Goal: Task Accomplishment & Management: Complete application form

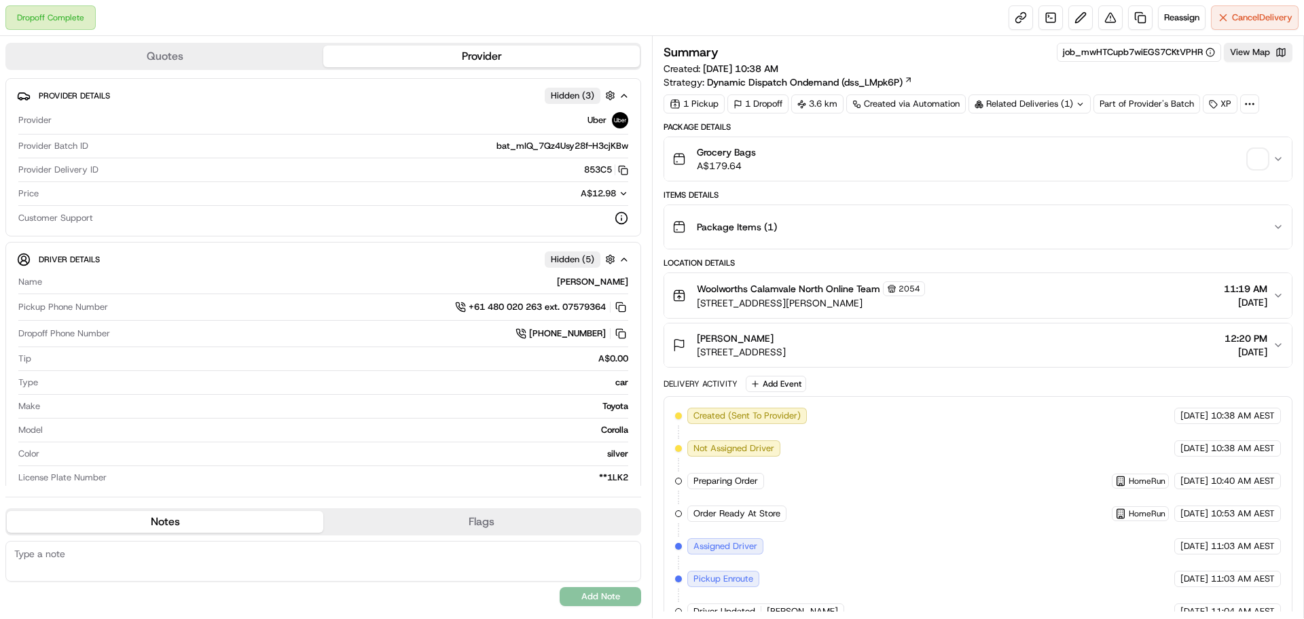
click at [1227, 164] on div "Grocery Bags A$179.64" at bounding box center [972, 158] width 600 height 27
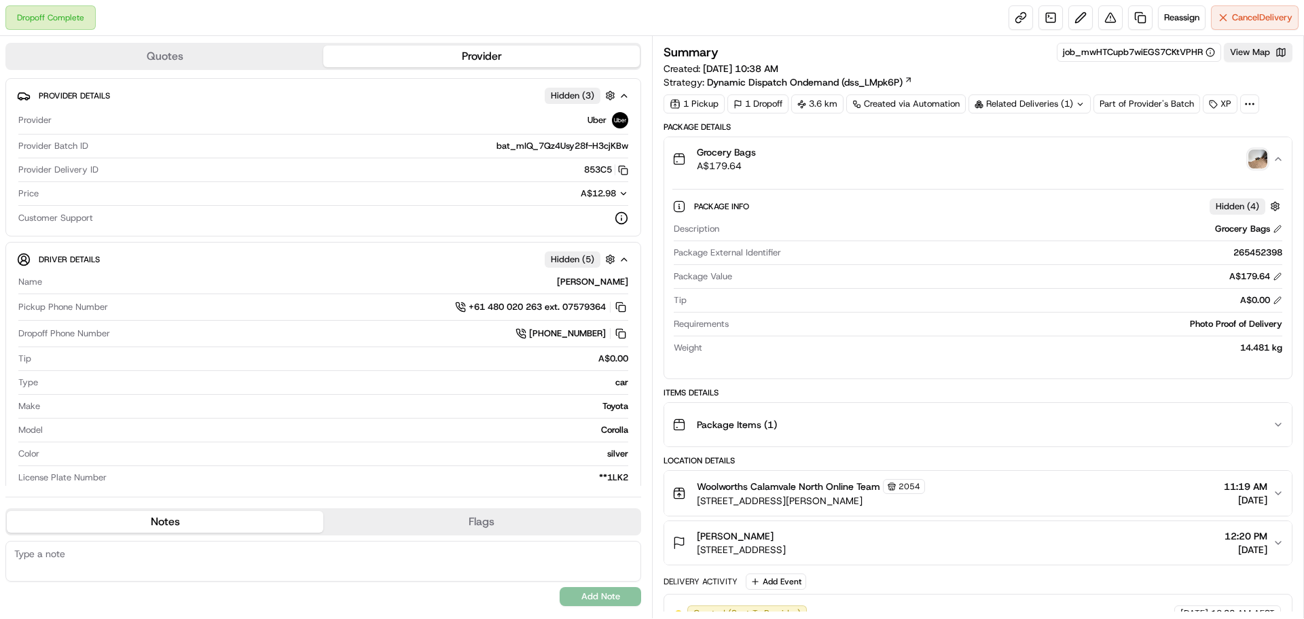
click at [1258, 164] on img "button" at bounding box center [1257, 158] width 19 height 19
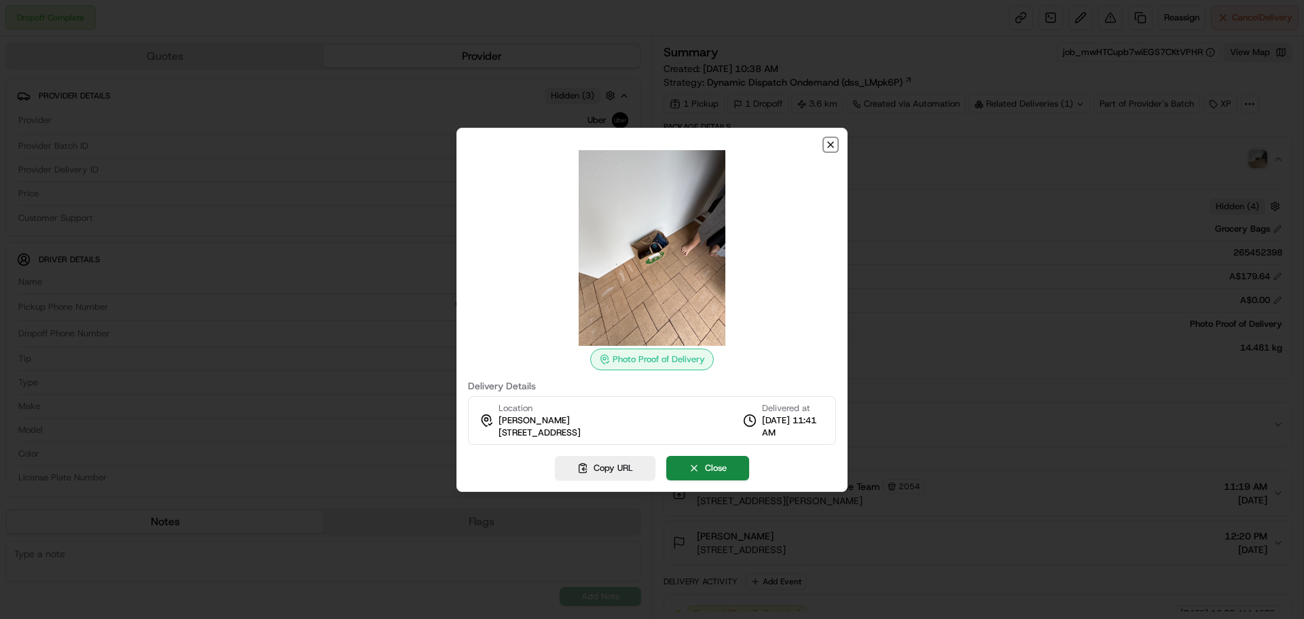
click at [829, 149] on icon "button" at bounding box center [830, 144] width 11 height 11
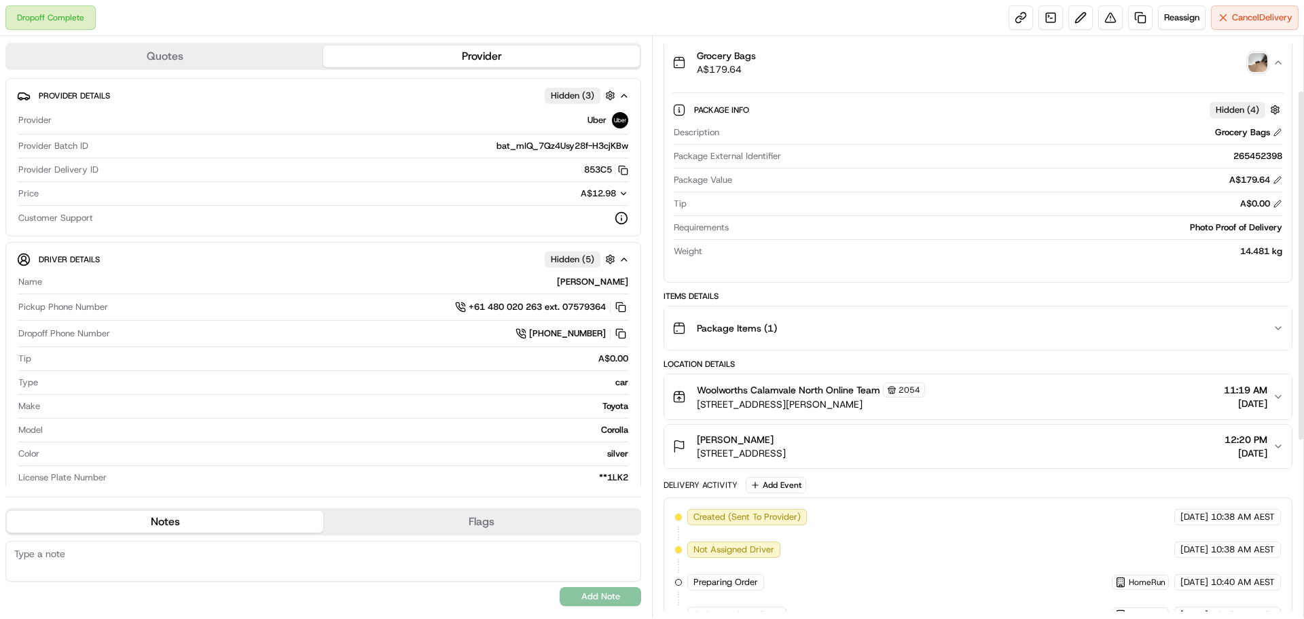
scroll to position [90, 0]
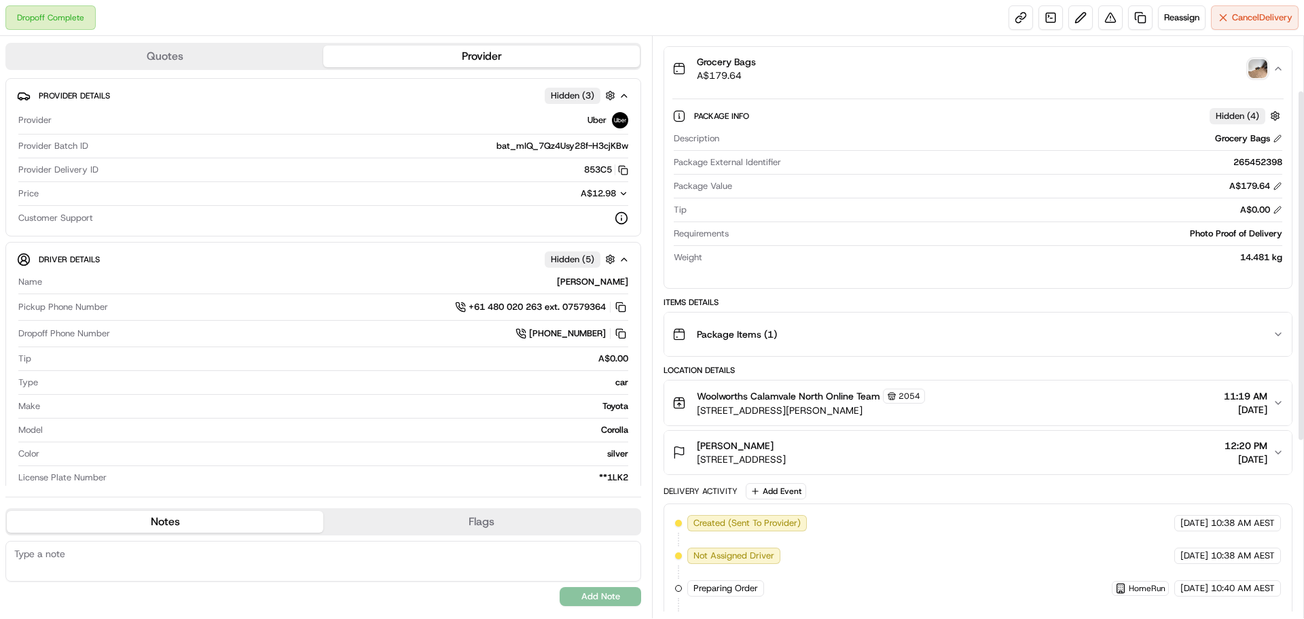
click at [1229, 65] on div "Grocery Bags A$179.64" at bounding box center [972, 68] width 600 height 27
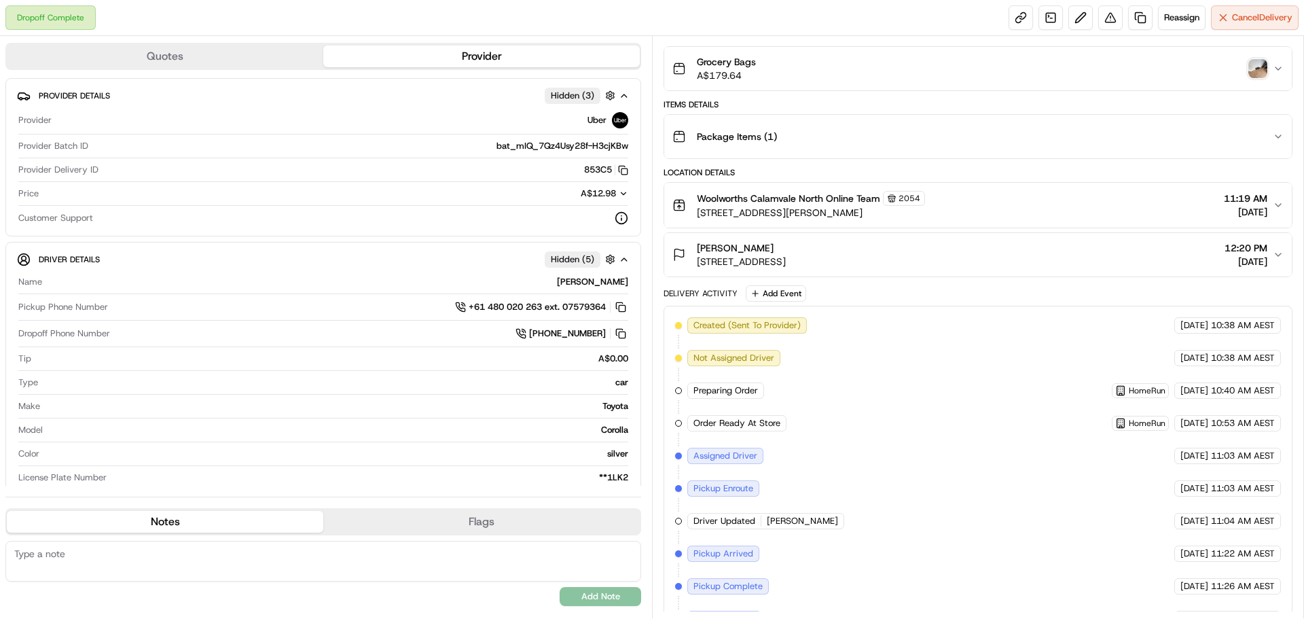
click at [1229, 65] on div "Grocery Bags A$179.64" at bounding box center [972, 68] width 600 height 27
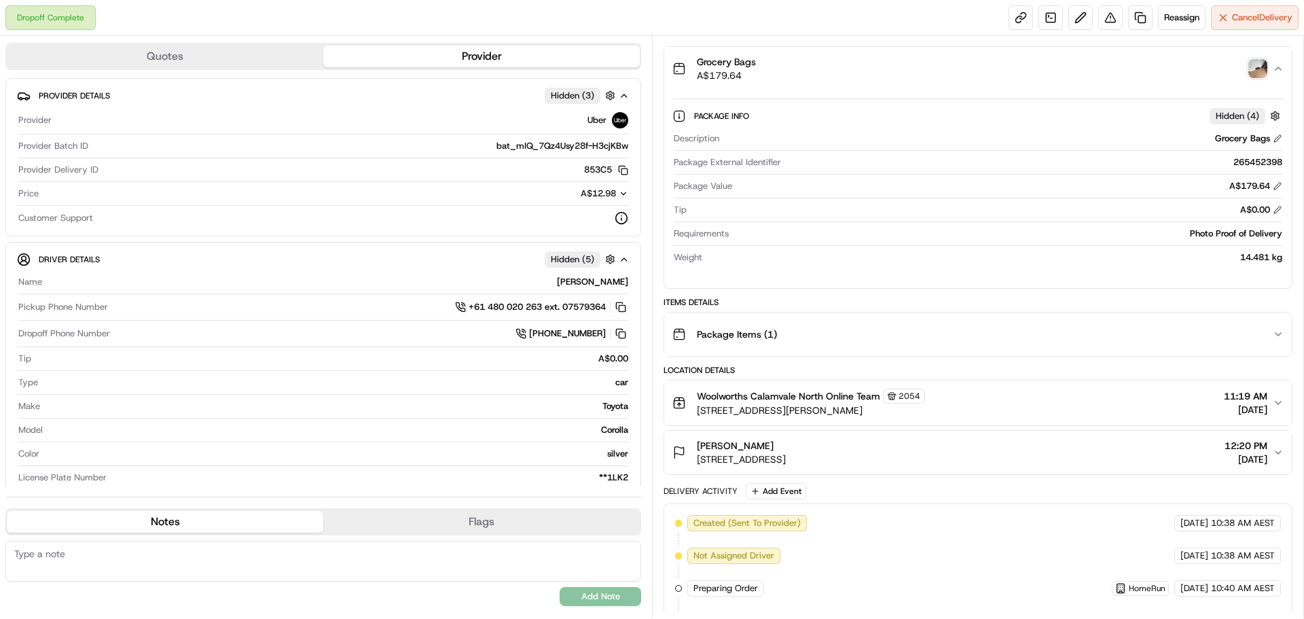
click at [1251, 62] on img "button" at bounding box center [1257, 68] width 19 height 19
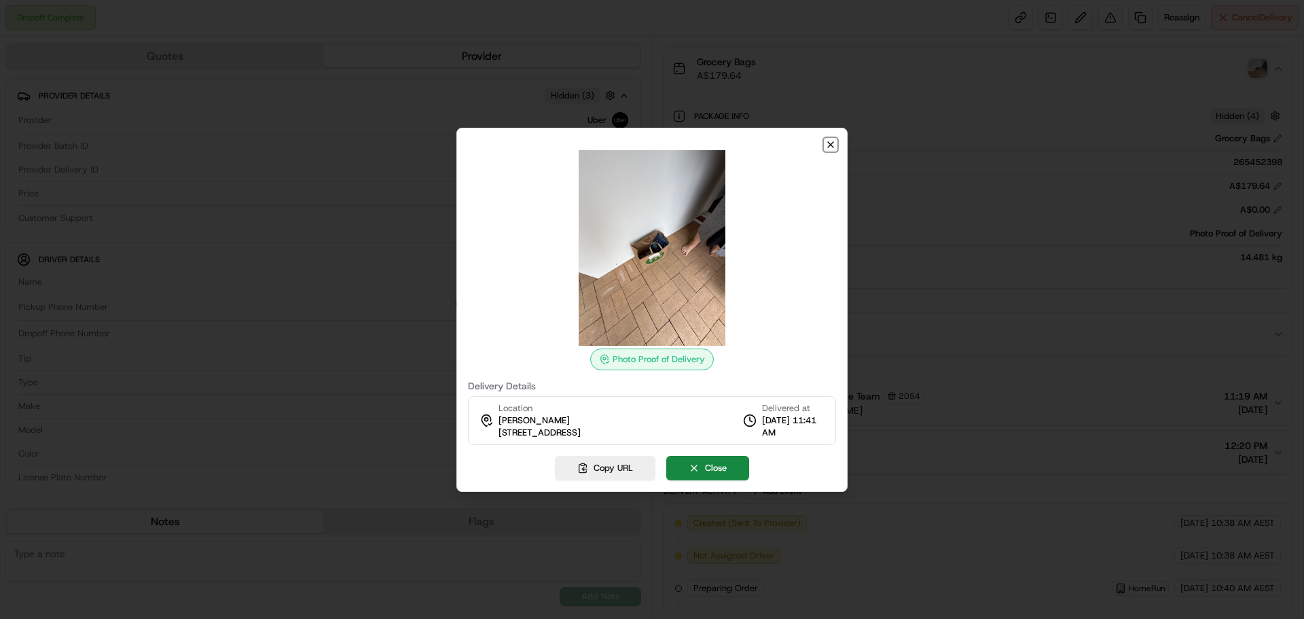
click at [831, 144] on icon "button" at bounding box center [830, 144] width 5 height 5
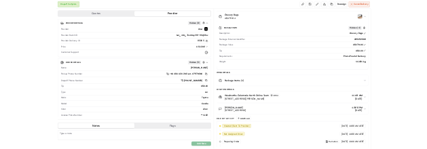
scroll to position [0, 0]
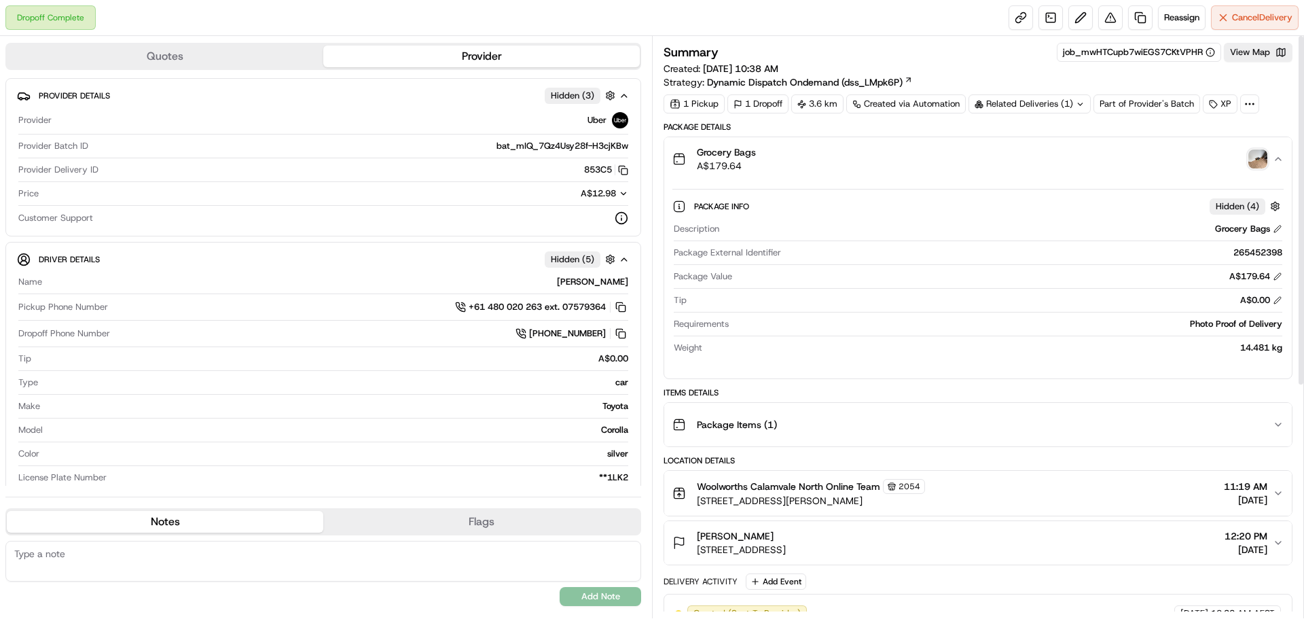
click at [1240, 155] on div "Grocery Bags A$179.64" at bounding box center [972, 158] width 600 height 27
click at [1276, 152] on button "Grocery Bags A$179.64" at bounding box center [978, 158] width 628 height 43
click at [1267, 154] on div "Grocery Bags A$179.64" at bounding box center [972, 158] width 600 height 27
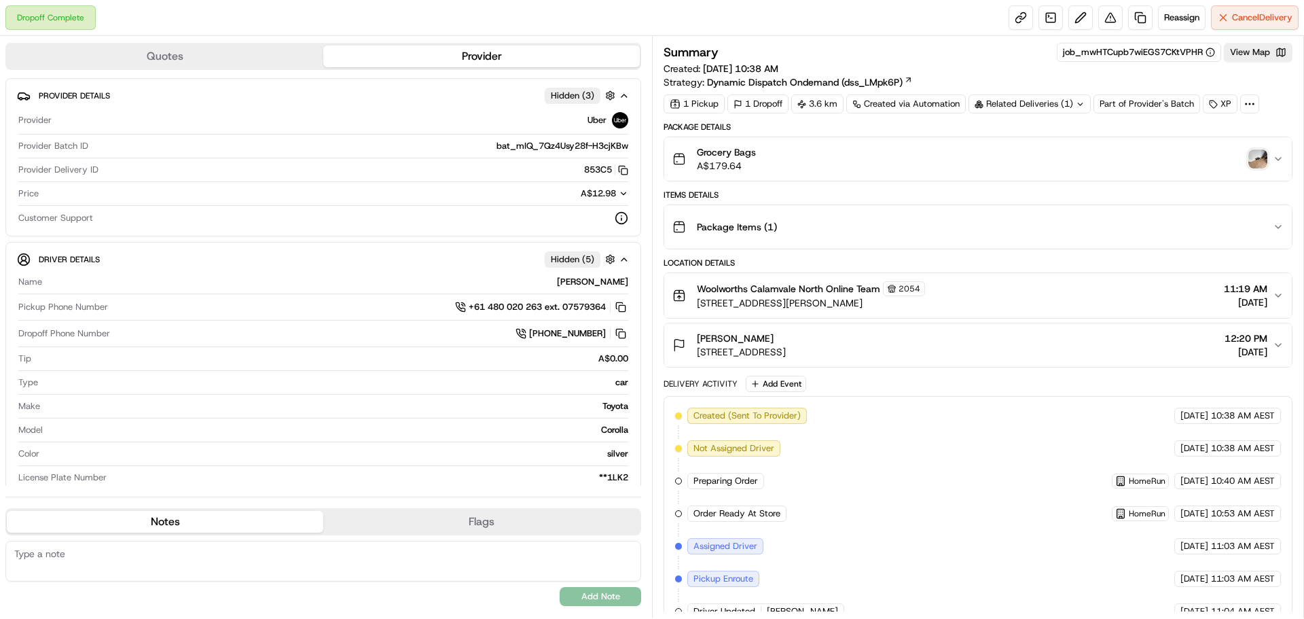
click at [1257, 159] on img "button" at bounding box center [1257, 158] width 19 height 19
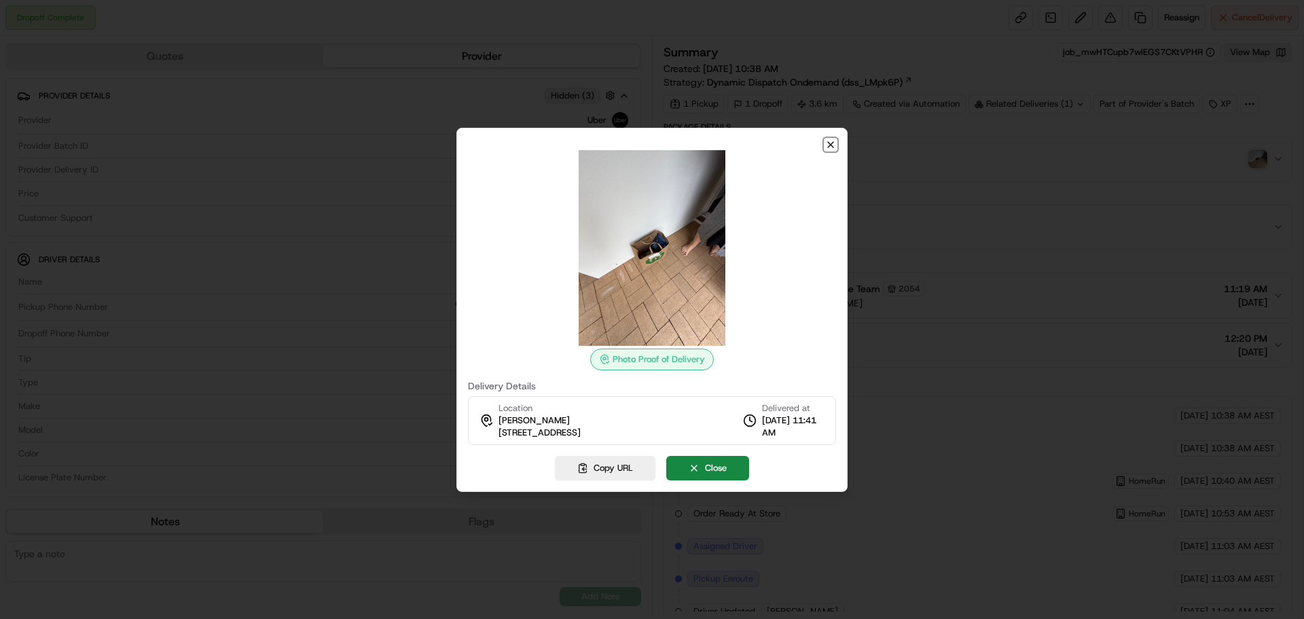
click at [833, 149] on icon "button" at bounding box center [830, 144] width 11 height 11
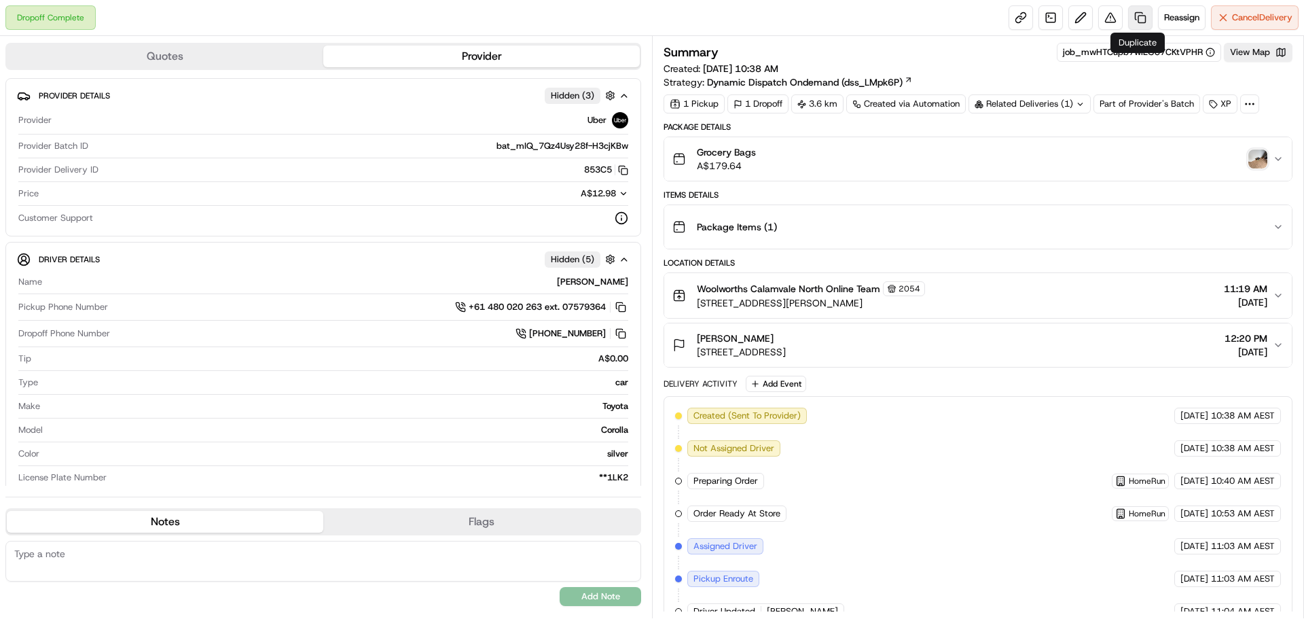
click at [1146, 18] on link at bounding box center [1140, 17] width 24 height 24
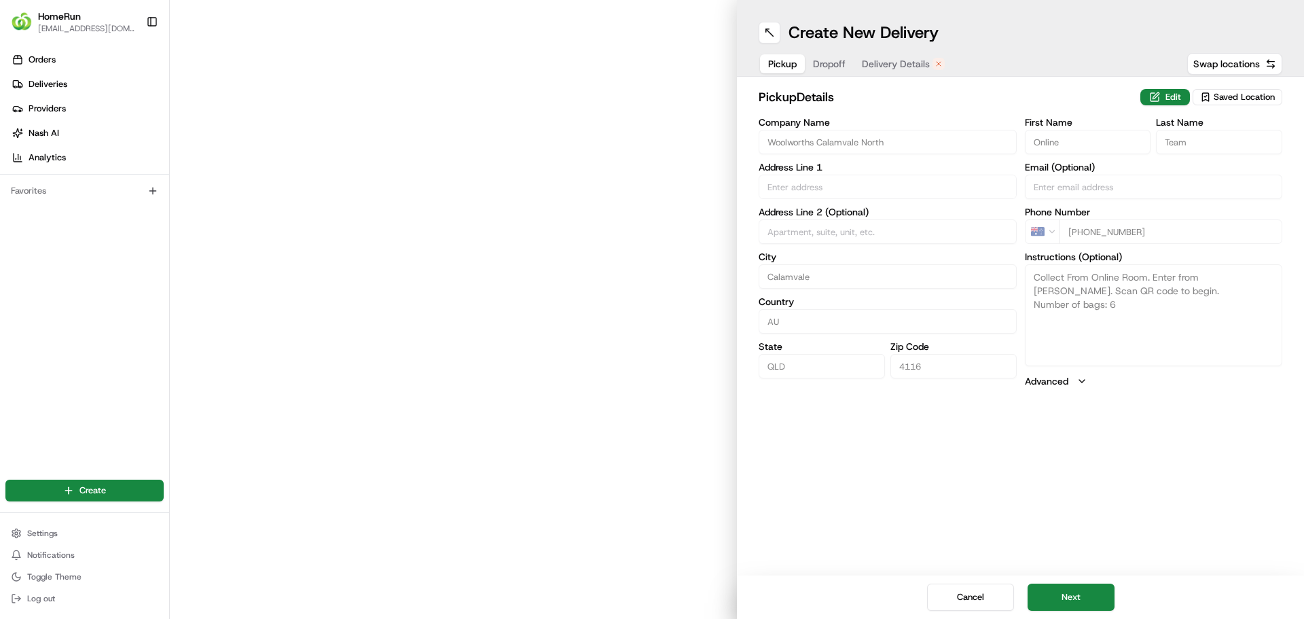
type input "678 Compton Road"
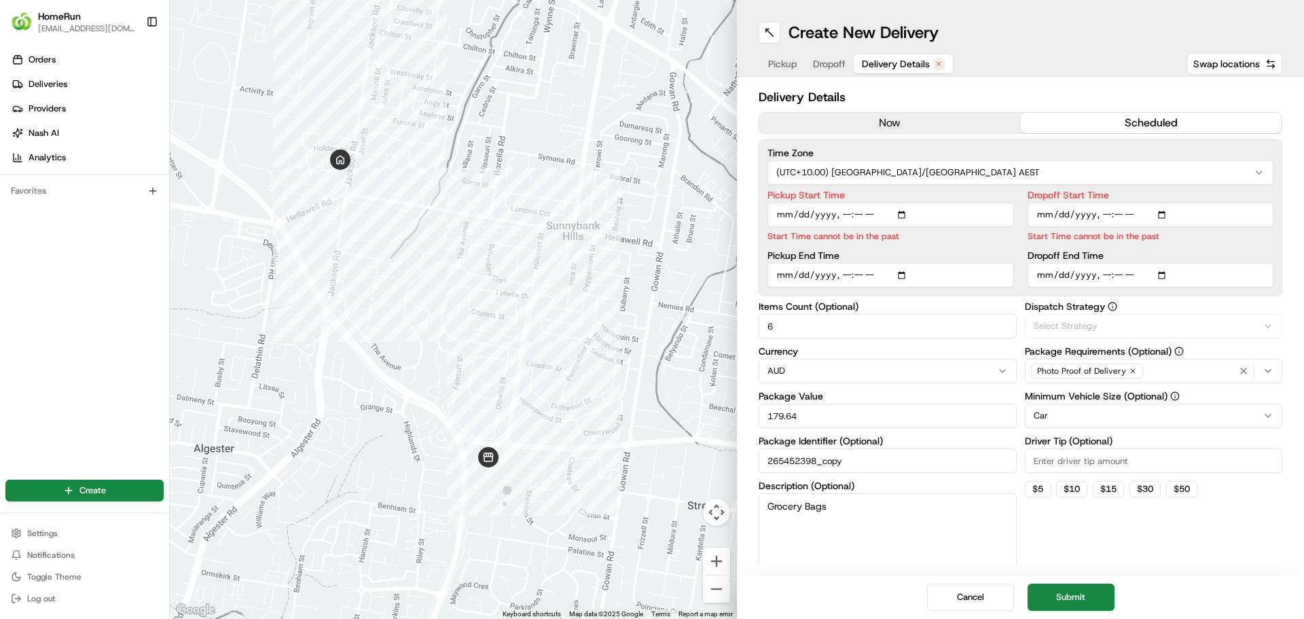
click at [884, 63] on span "Delivery Details" at bounding box center [896, 64] width 68 height 14
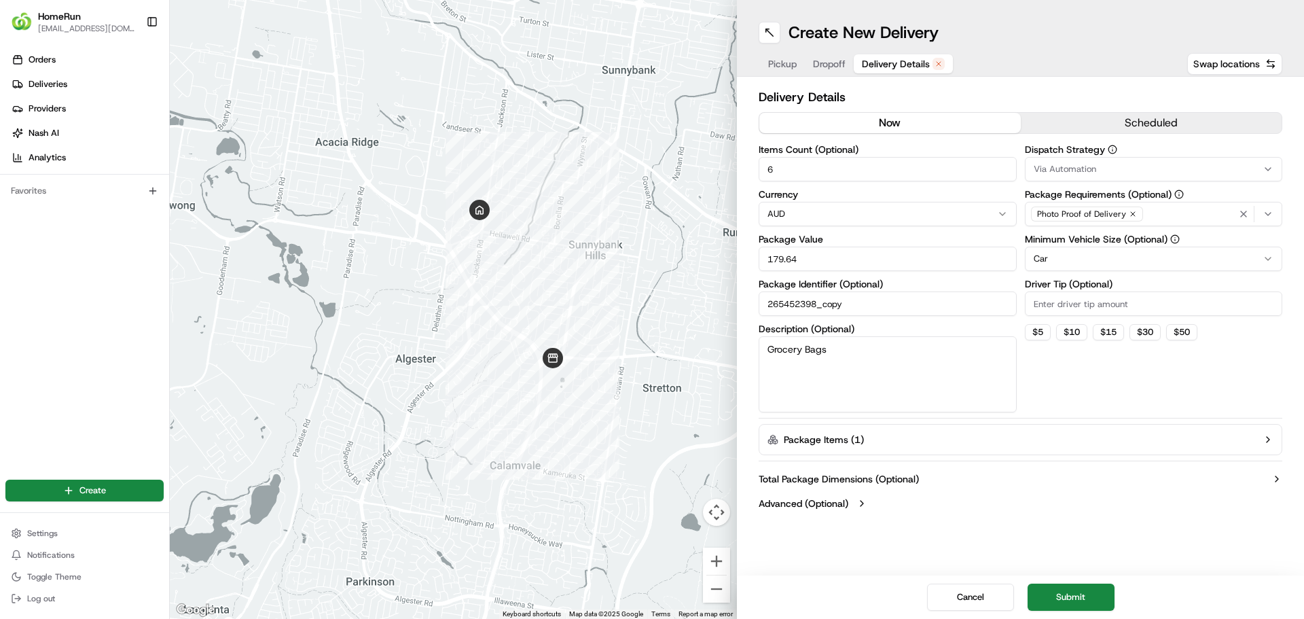
click at [922, 128] on button "now" at bounding box center [889, 123] width 261 height 20
click at [1062, 606] on button "Submit" at bounding box center [1071, 596] width 87 height 27
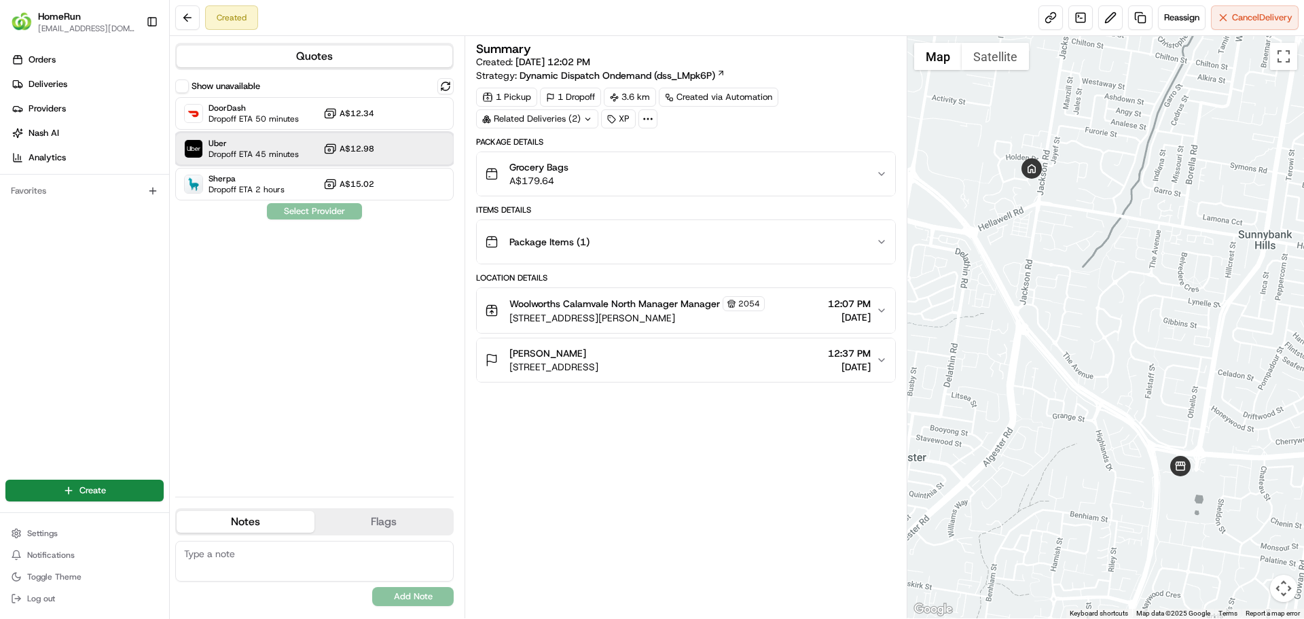
click at [285, 149] on span "Dropoff ETA 45 minutes" at bounding box center [254, 154] width 90 height 11
click at [314, 213] on button "Assign Provider" at bounding box center [314, 211] width 96 height 16
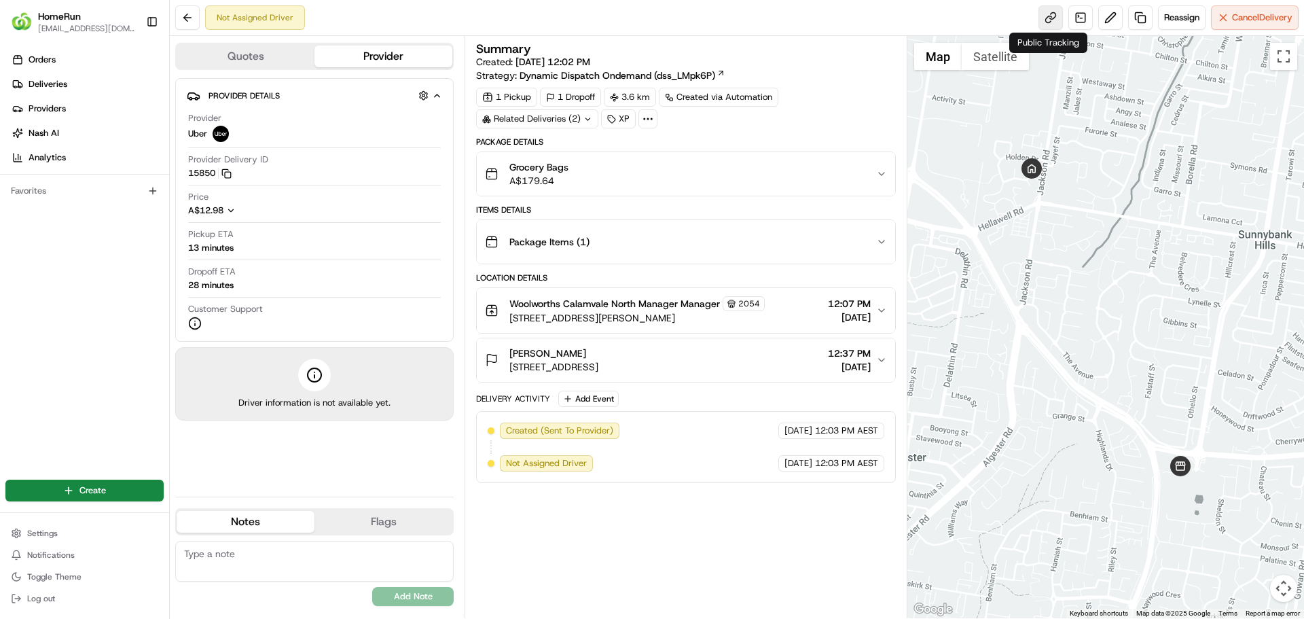
click at [1039, 14] on link at bounding box center [1051, 17] width 24 height 24
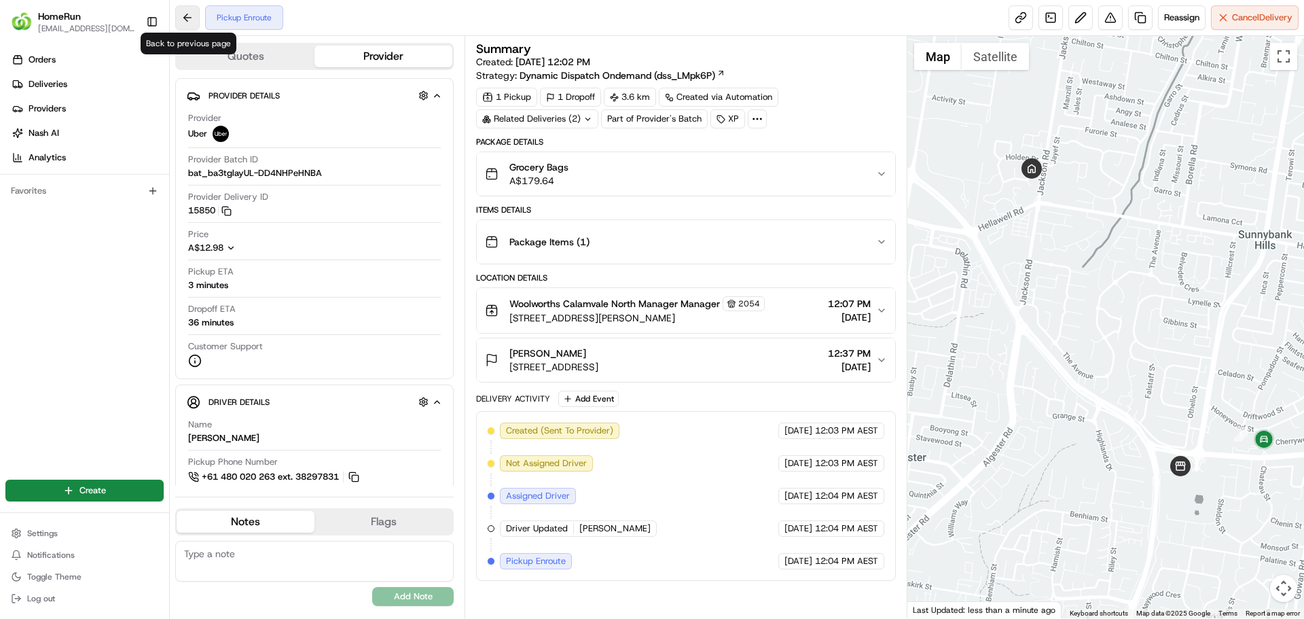
click at [189, 18] on button at bounding box center [187, 17] width 24 height 24
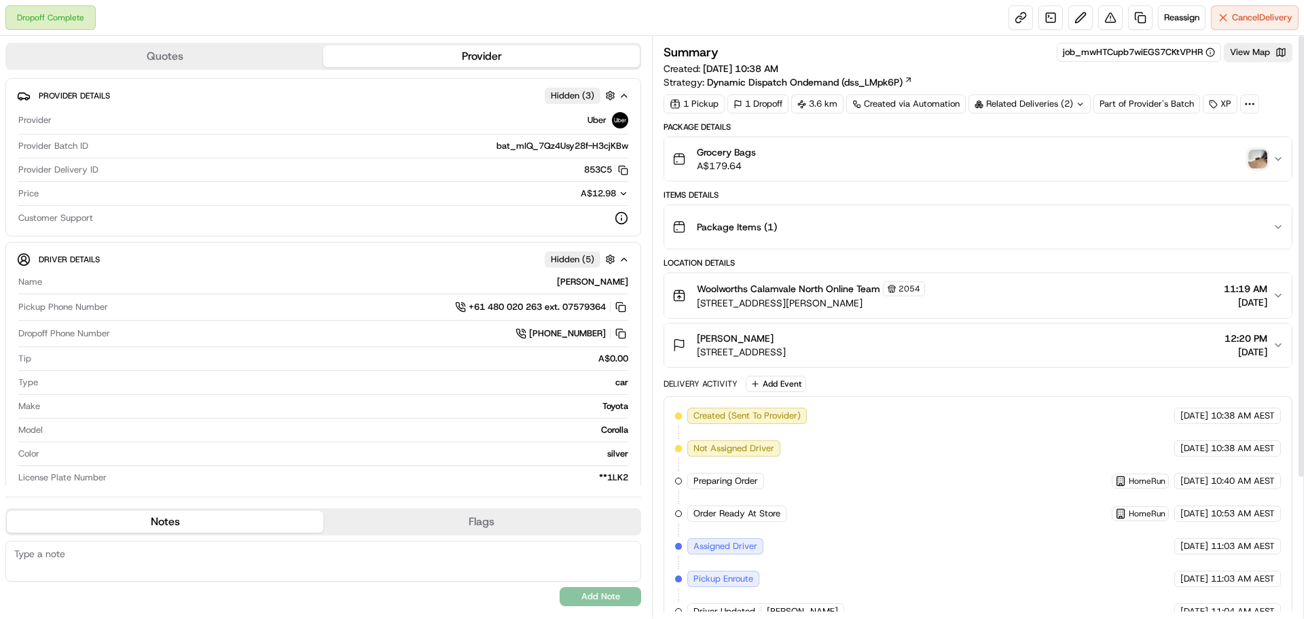
drag, startPoint x: 904, startPoint y: 370, endPoint x: 962, endPoint y: 245, distance: 138.0
click at [998, 108] on div "Related Deliveries (2)" at bounding box center [1030, 103] width 122 height 19
click at [1019, 156] on span "job_bYRAGPNQZyVwbKTuYdpb6R" at bounding box center [1059, 158] width 139 height 12
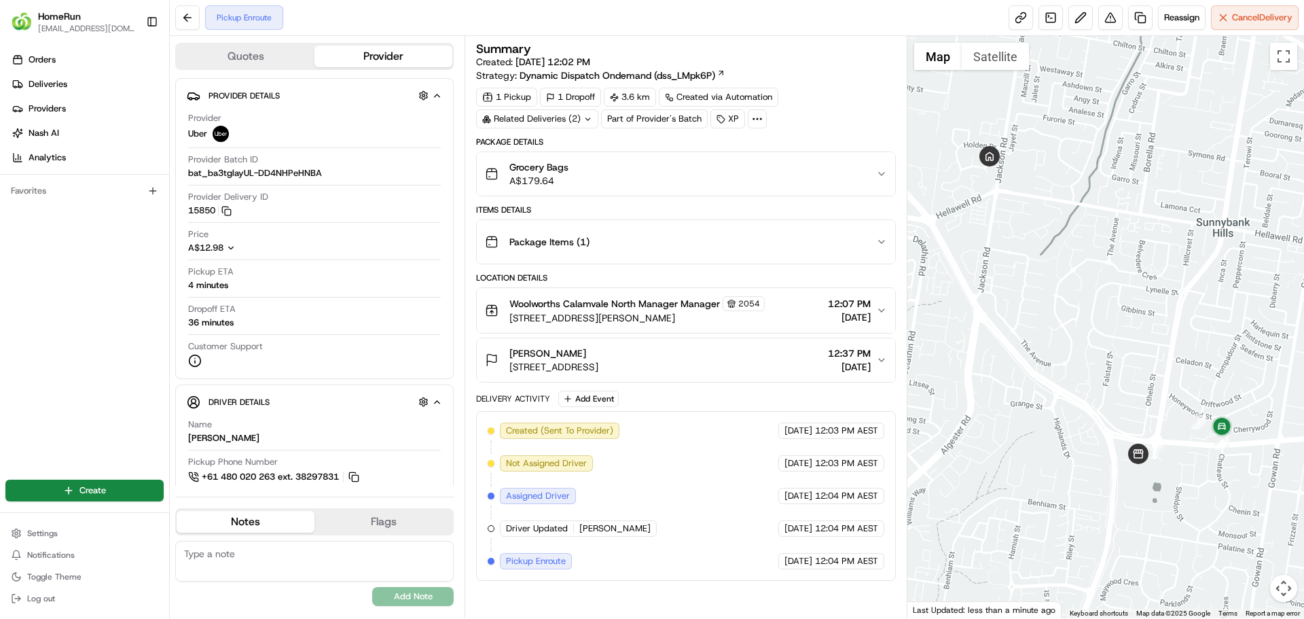
drag, startPoint x: 1190, startPoint y: 418, endPoint x: 1144, endPoint y: 406, distance: 47.8
click at [1144, 406] on div at bounding box center [1105, 327] width 397 height 582
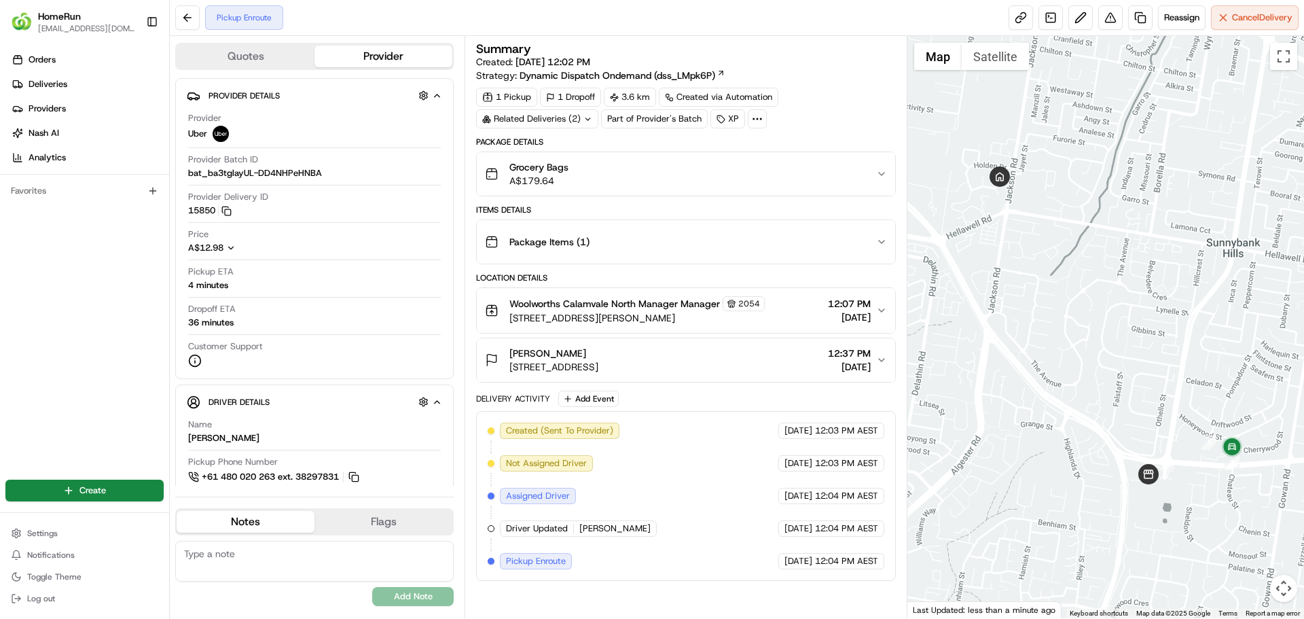
drag, startPoint x: 1090, startPoint y: 195, endPoint x: 1103, endPoint y: 221, distance: 29.5
click at [1103, 221] on div at bounding box center [1105, 327] width 397 height 582
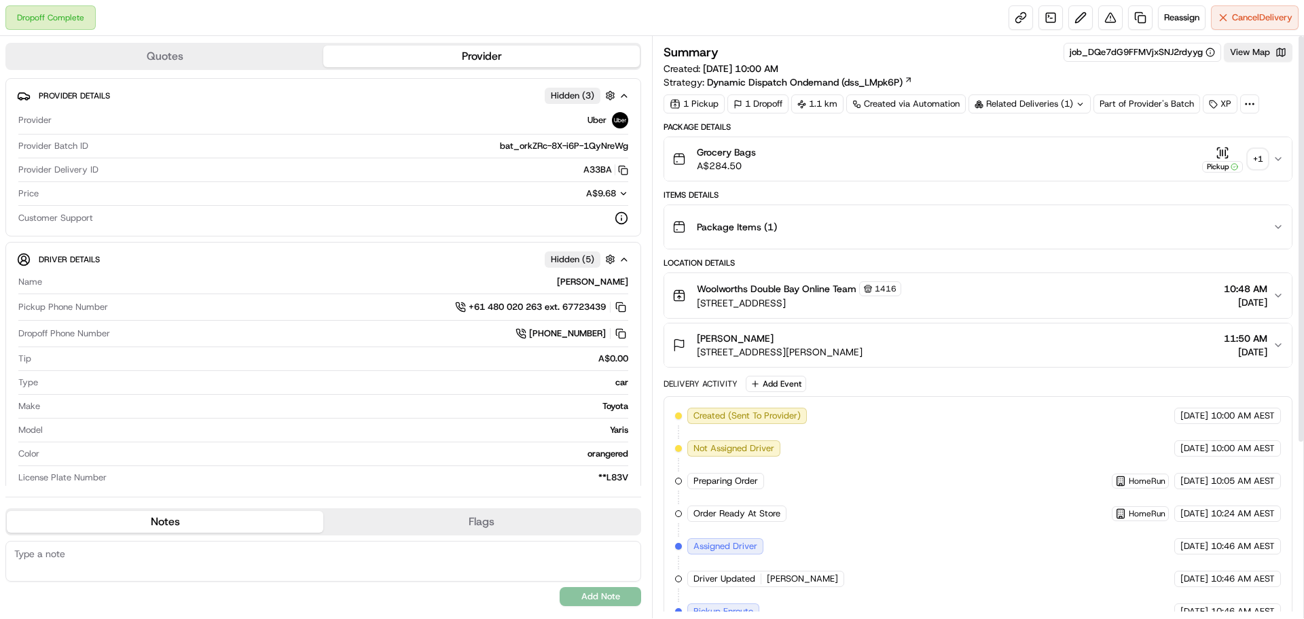
click at [1137, 154] on div "Grocery Bags A$284.50 Pickup + 1" at bounding box center [972, 158] width 600 height 27
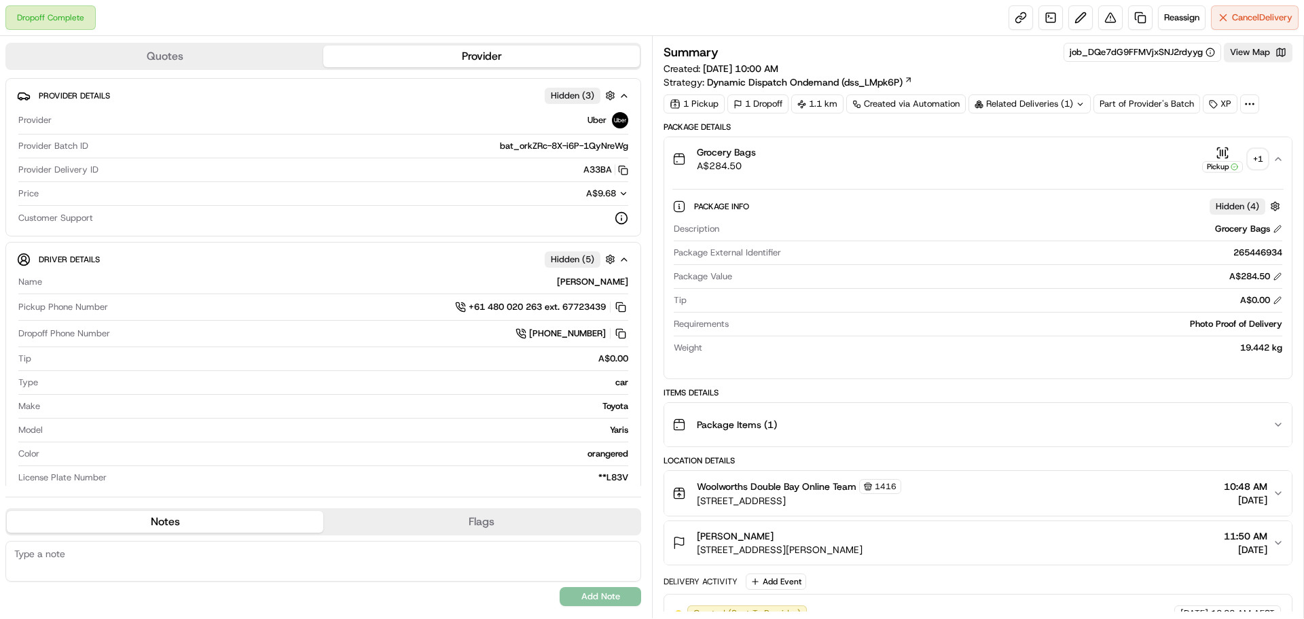
click at [1236, 213] on div "Hidden ( 4 )" at bounding box center [1238, 206] width 56 height 16
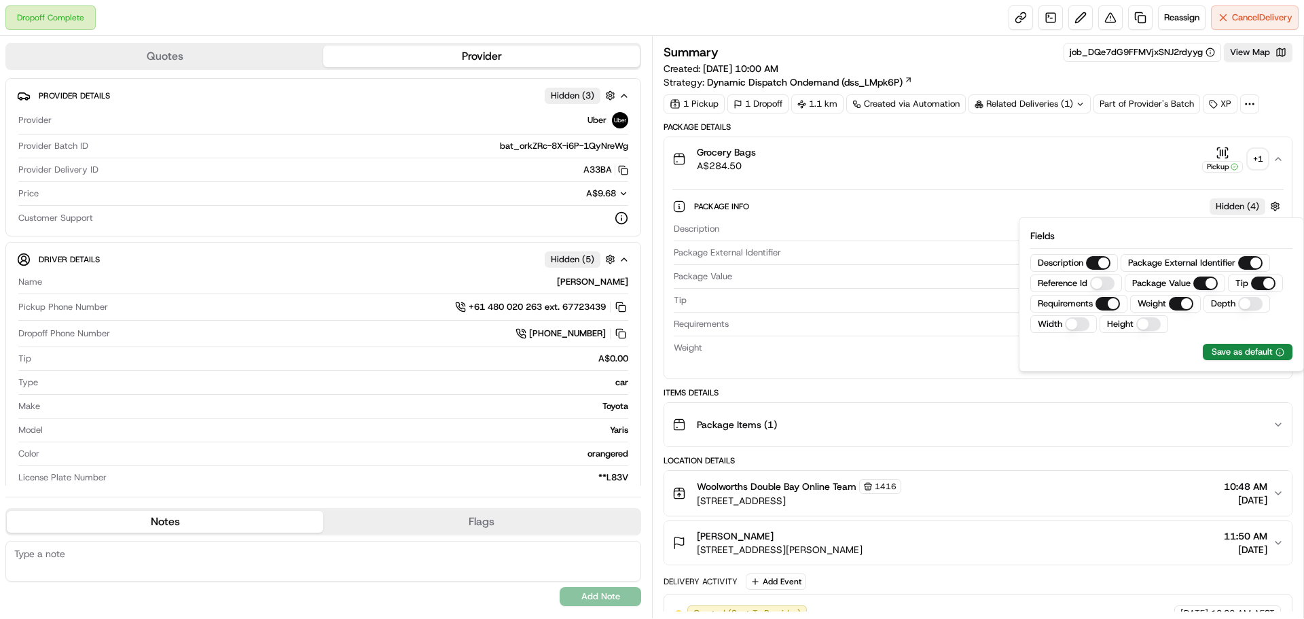
click at [1223, 156] on icon "button" at bounding box center [1223, 153] width 14 height 14
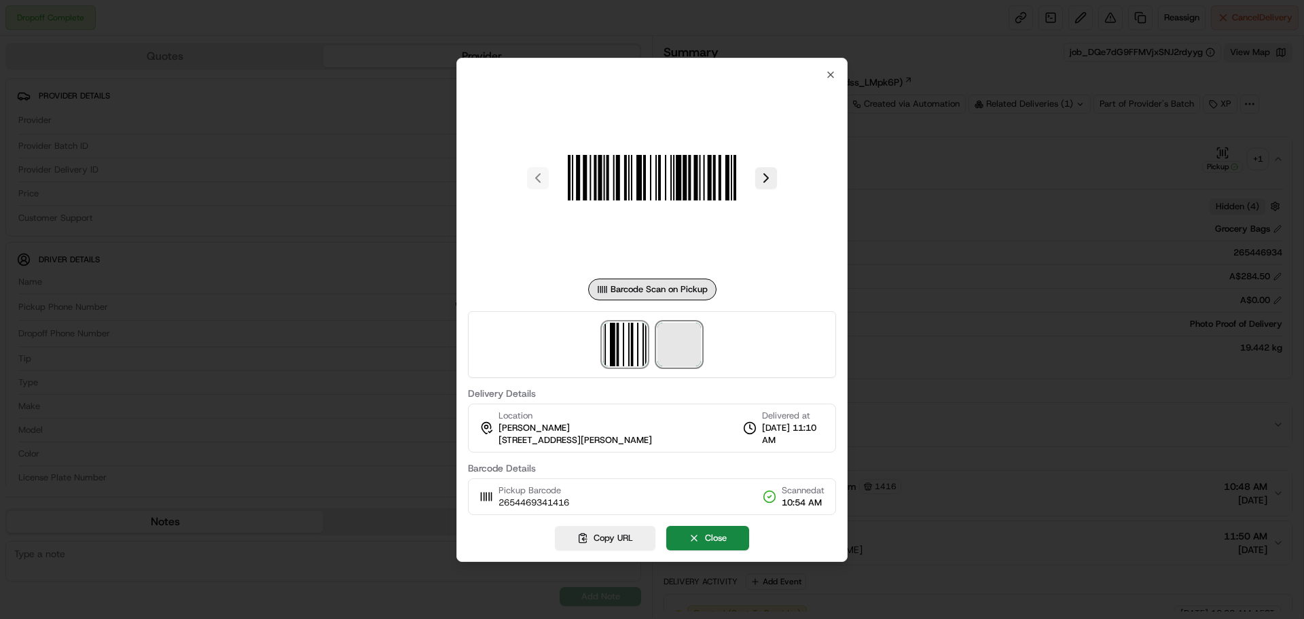
click at [681, 346] on span at bounding box center [678, 344] width 43 height 43
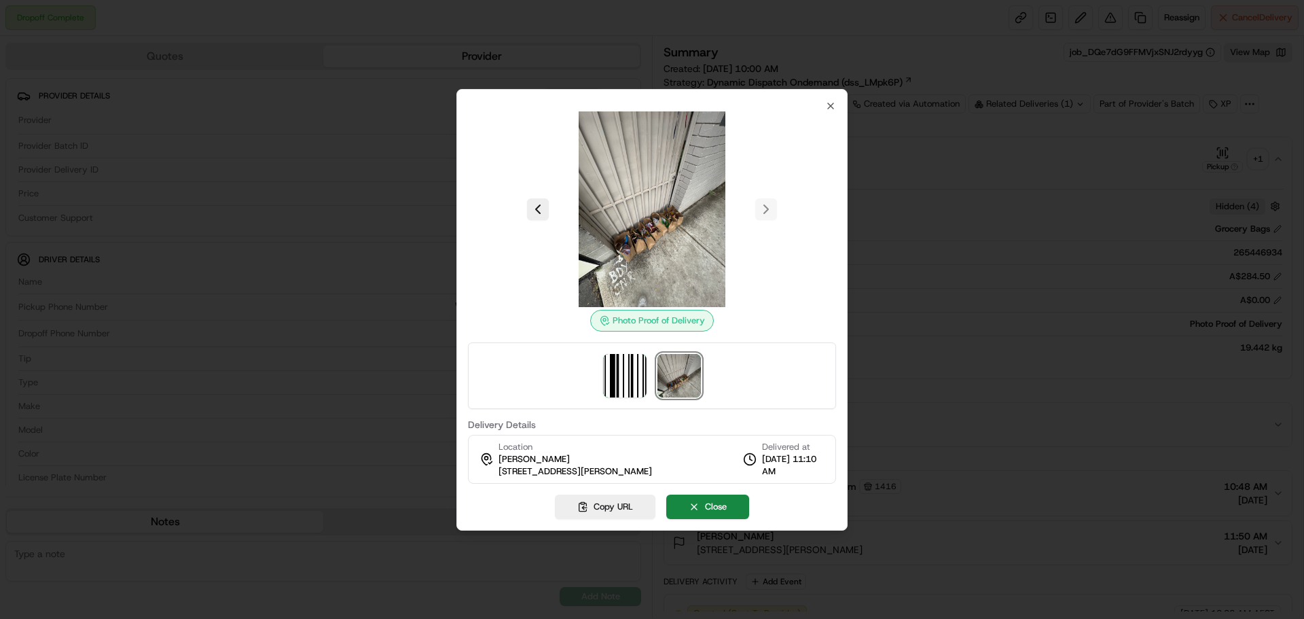
click at [984, 203] on div at bounding box center [652, 309] width 1304 height 619
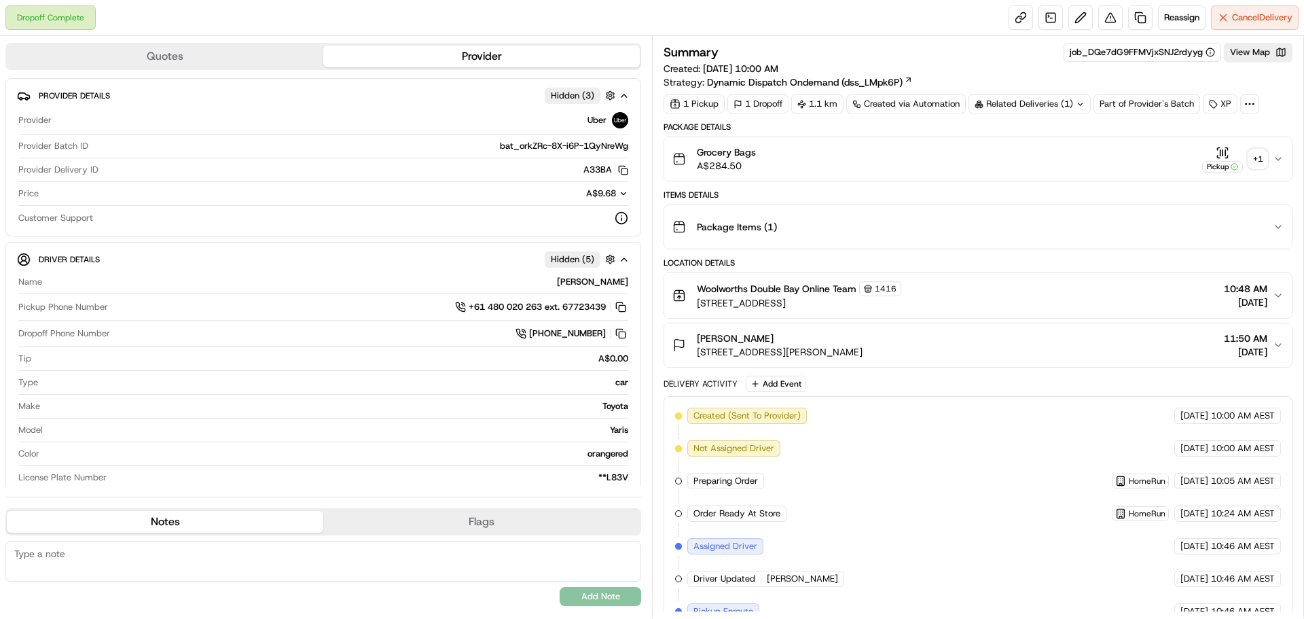
click at [991, 175] on button "Grocery Bags A$284.50 Pickup + 1" at bounding box center [978, 158] width 628 height 43
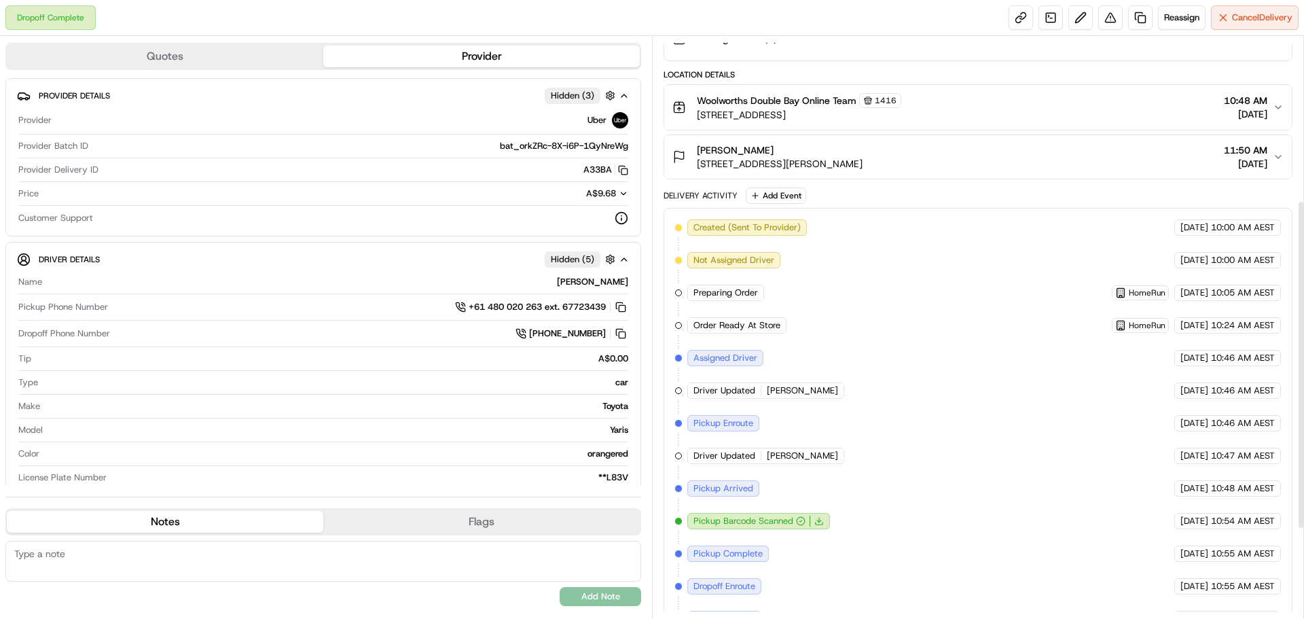
scroll to position [264, 0]
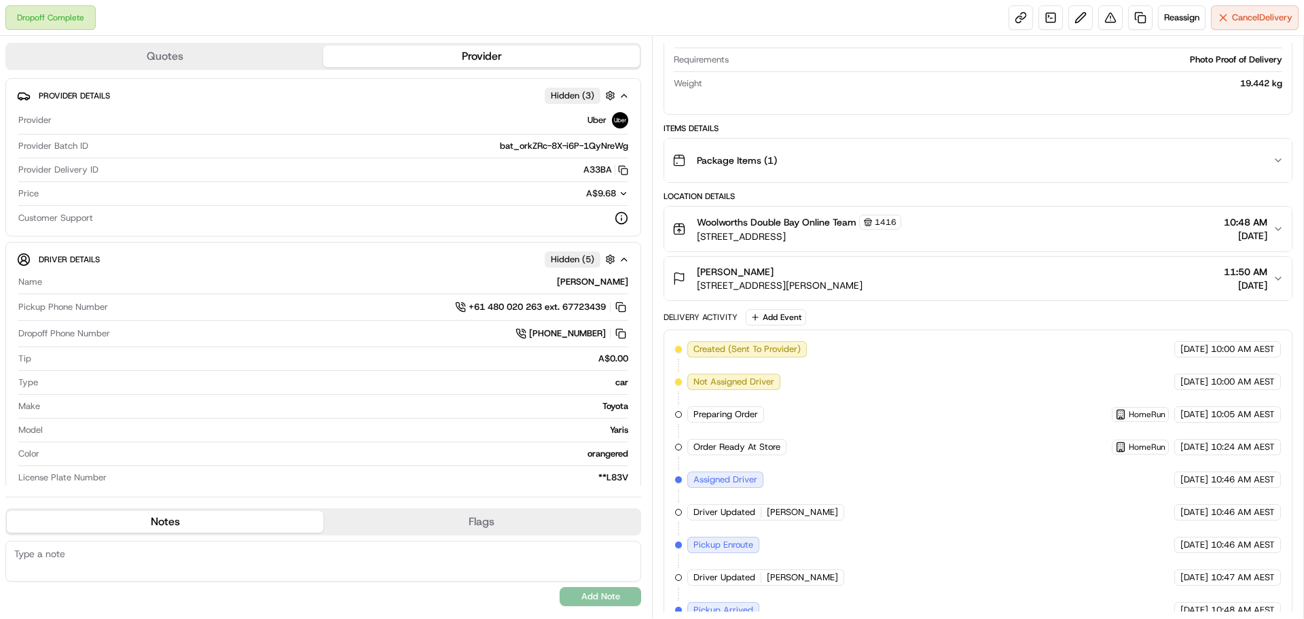
click at [1115, 212] on button "Woolworths Double Bay Online Team [STREET_ADDRESS], AU 10:48 AM [DATE]" at bounding box center [978, 228] width 628 height 45
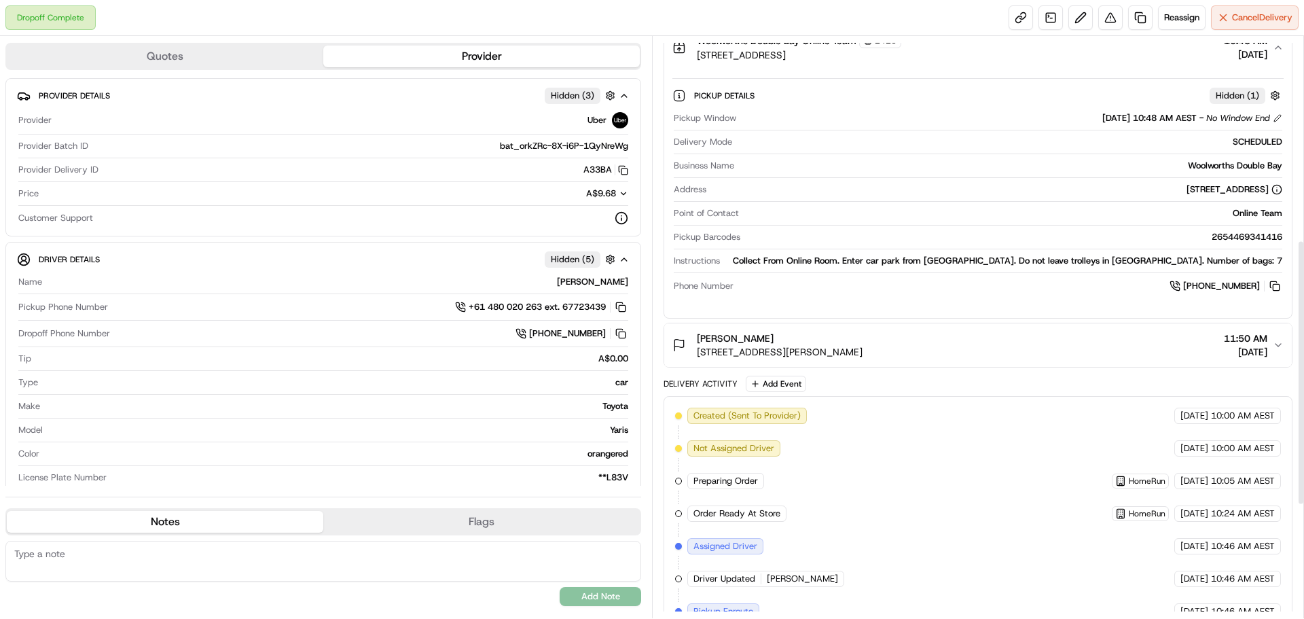
click at [990, 325] on button "[PERSON_NAME] [STREET_ADDRESS][PERSON_NAME] 11:50 AM [DATE]" at bounding box center [978, 344] width 628 height 43
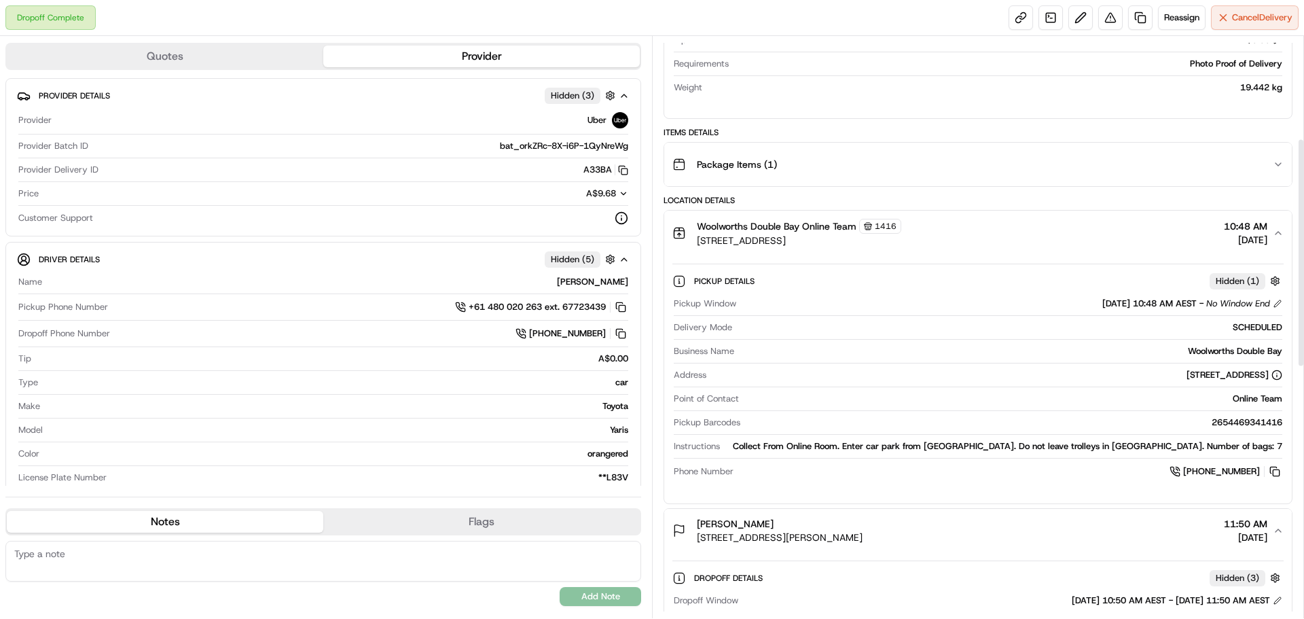
scroll to position [79, 0]
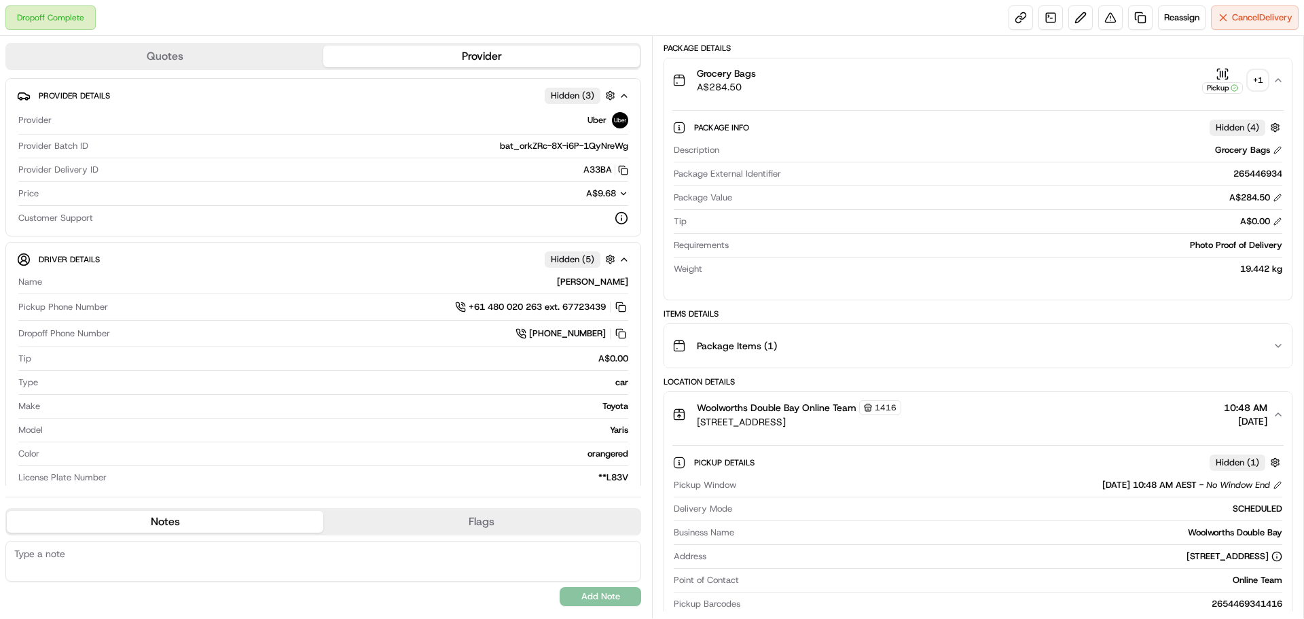
click at [1058, 344] on div "Package Items ( 1 )" at bounding box center [972, 345] width 600 height 27
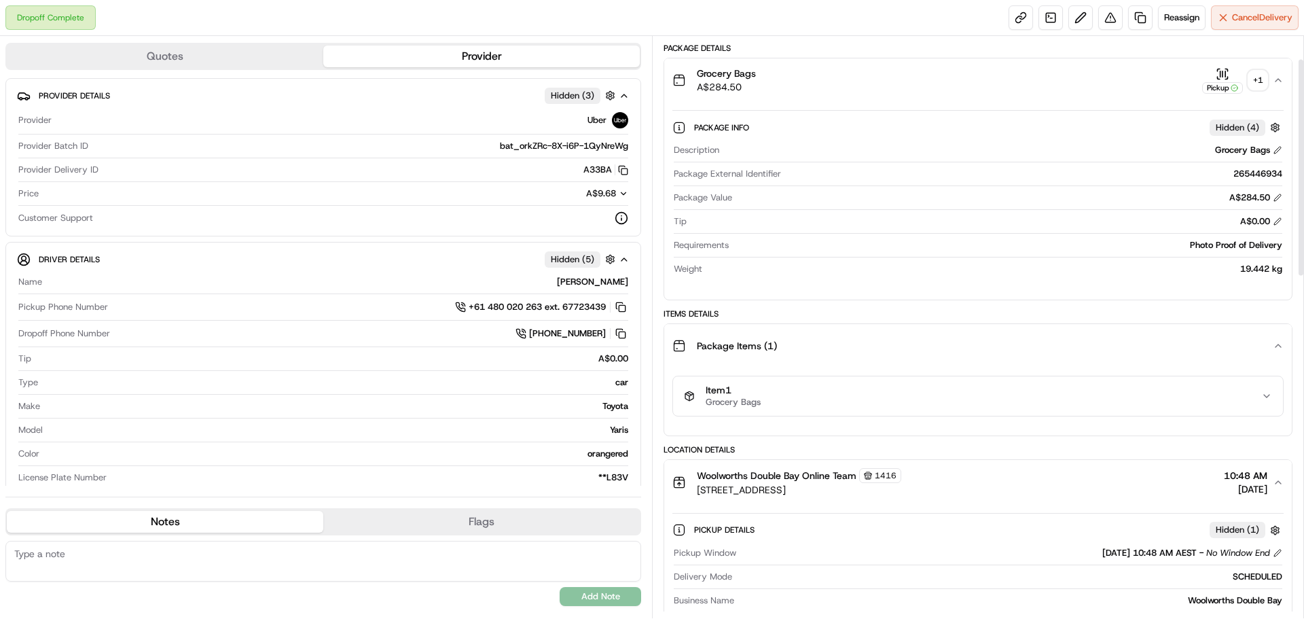
scroll to position [0, 0]
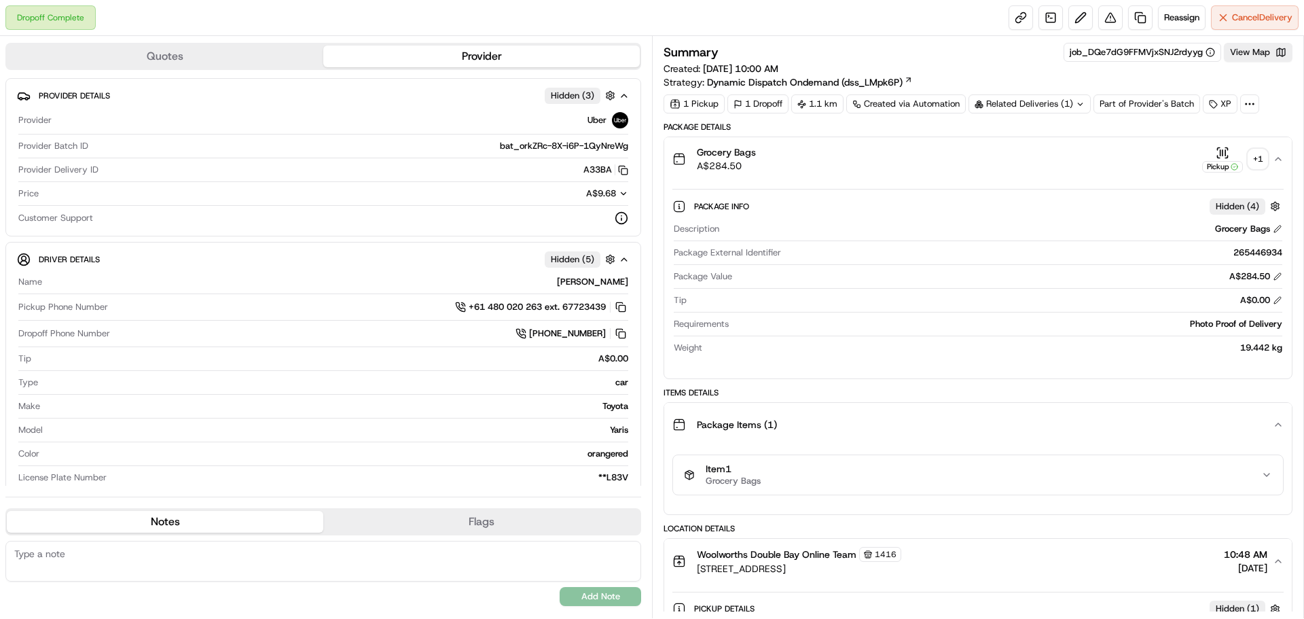
click at [1153, 262] on div "Package External Identifier 265446934" at bounding box center [978, 256] width 609 height 18
click at [1176, 147] on div "Grocery Bags A$284.50 Pickup + 1" at bounding box center [972, 158] width 600 height 27
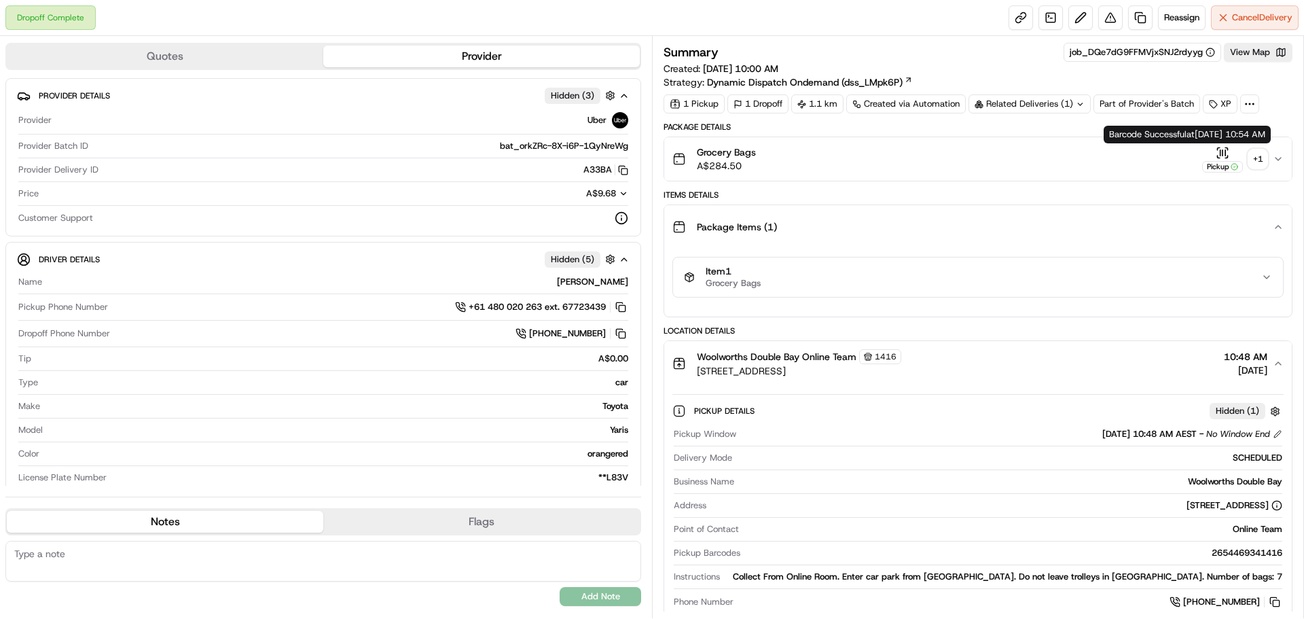
click at [1233, 162] on div "Pickup" at bounding box center [1222, 167] width 41 height 12
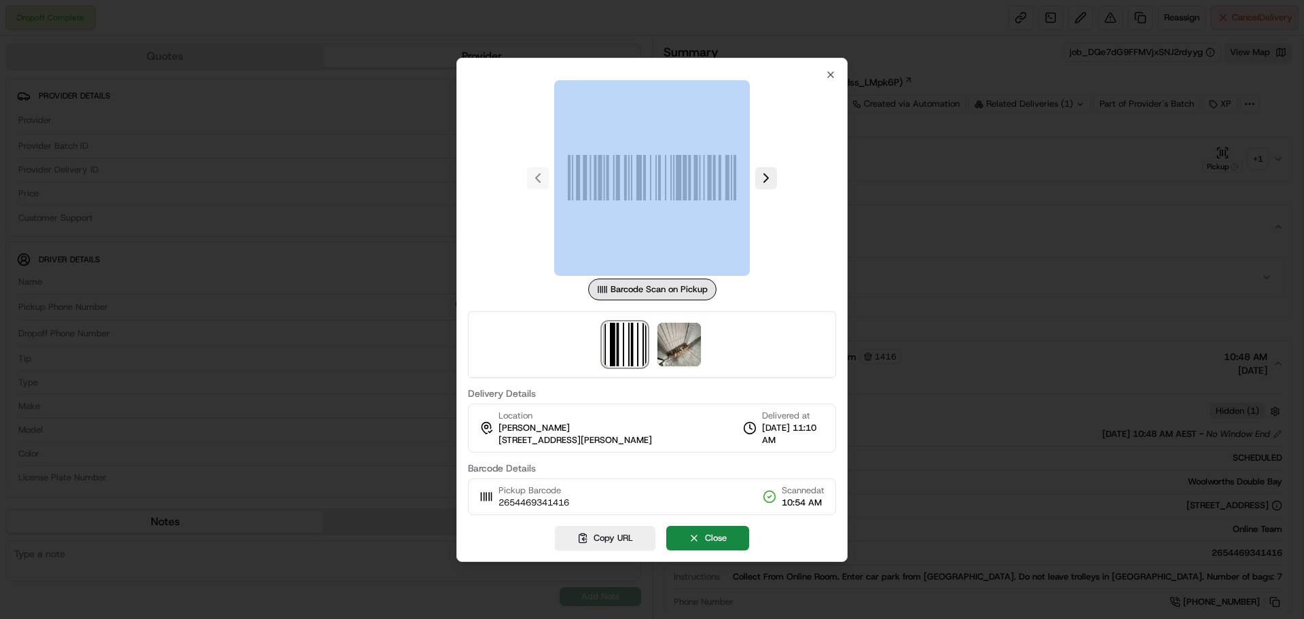
click at [1233, 162] on div at bounding box center [652, 309] width 1304 height 619
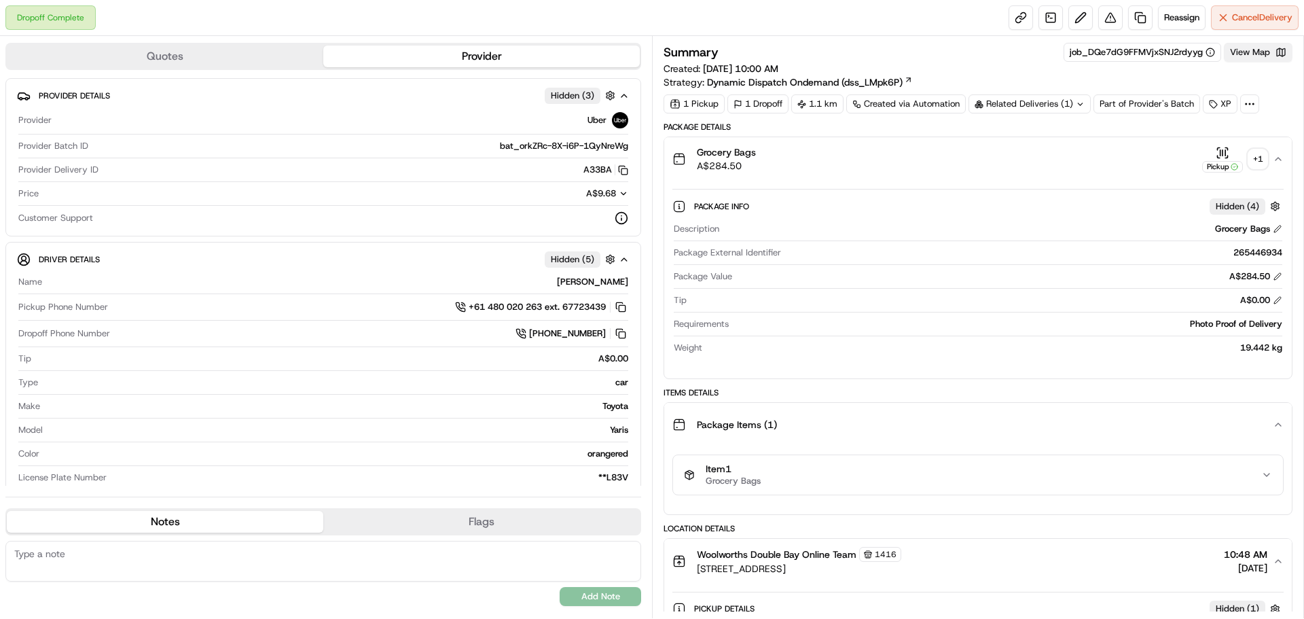
click at [1258, 52] on button "View Map" at bounding box center [1258, 52] width 69 height 19
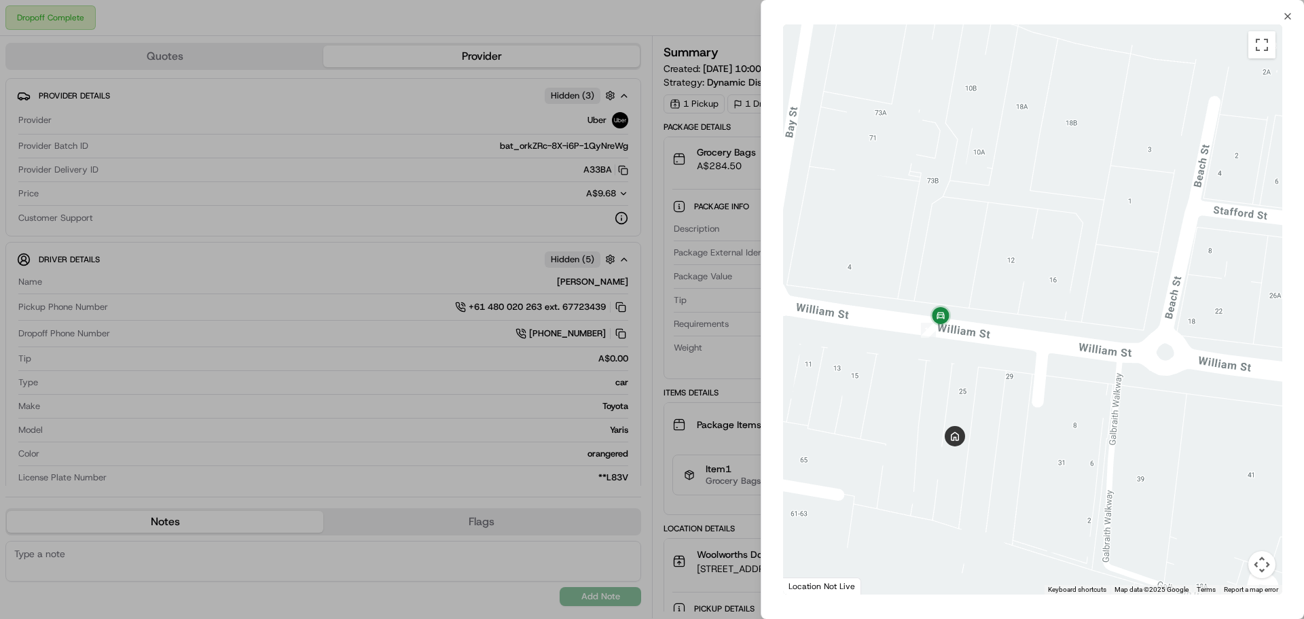
drag, startPoint x: 863, startPoint y: 363, endPoint x: 943, endPoint y: 348, distance: 81.5
click at [918, 362] on div at bounding box center [1032, 309] width 499 height 570
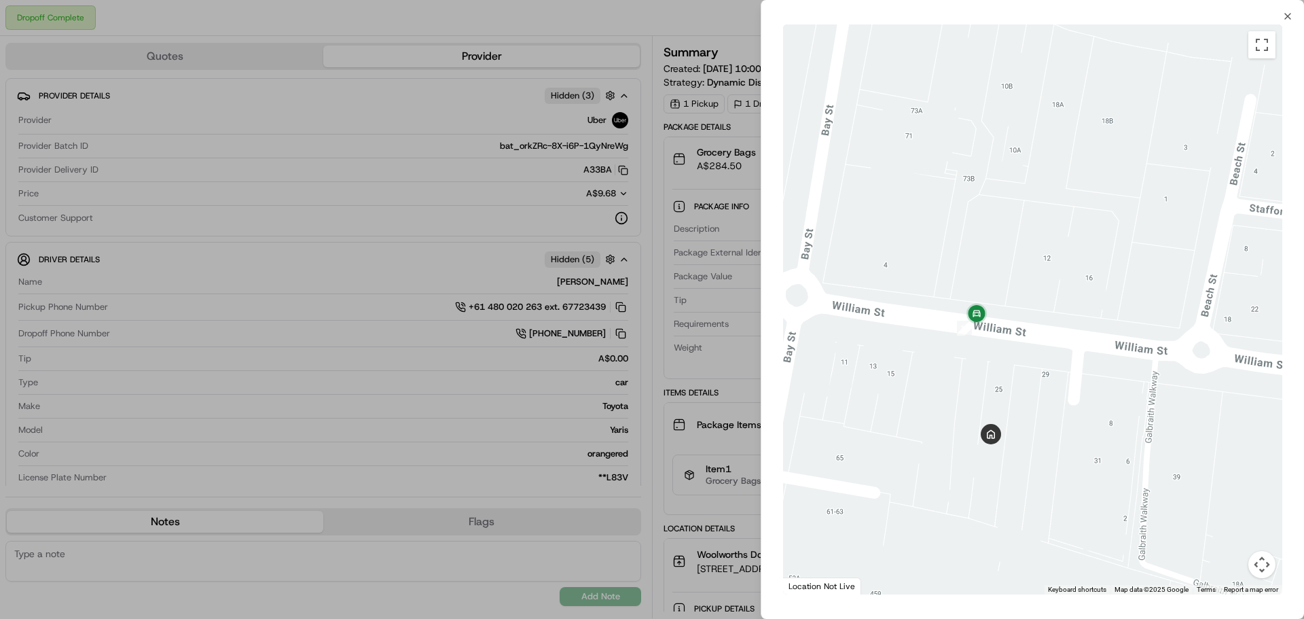
drag, startPoint x: 1075, startPoint y: 395, endPoint x: 1048, endPoint y: 395, distance: 27.2
click at [1048, 395] on div at bounding box center [1032, 309] width 499 height 570
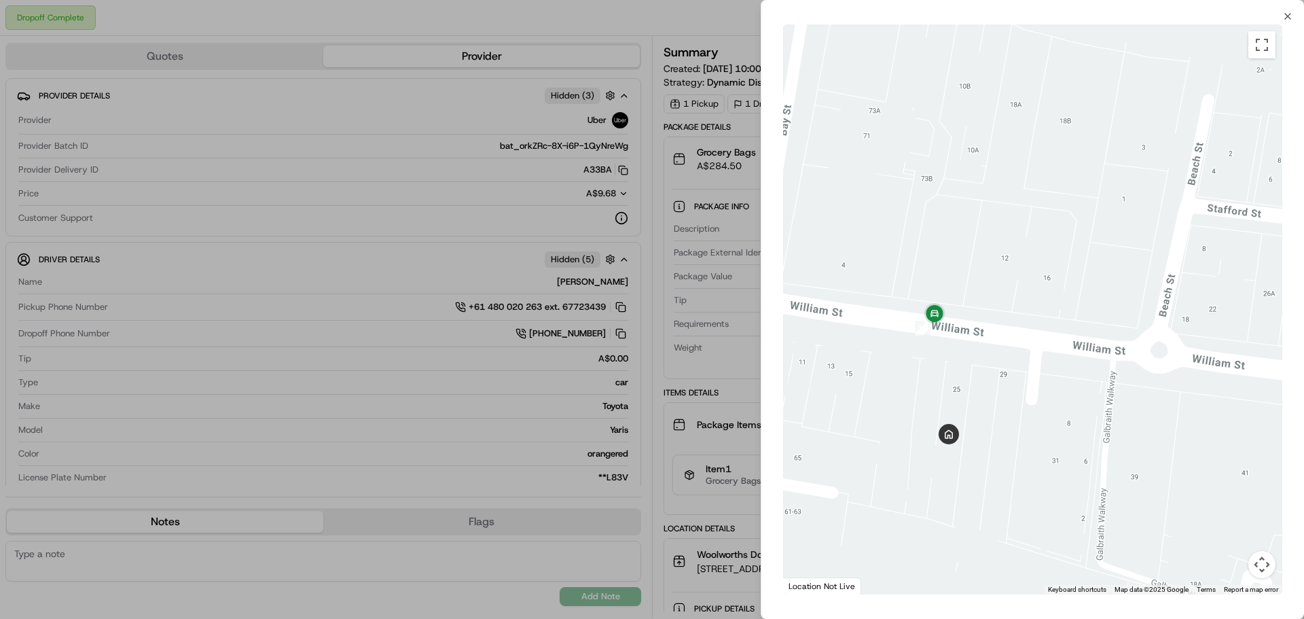
click at [697, 96] on div at bounding box center [652, 309] width 1304 height 619
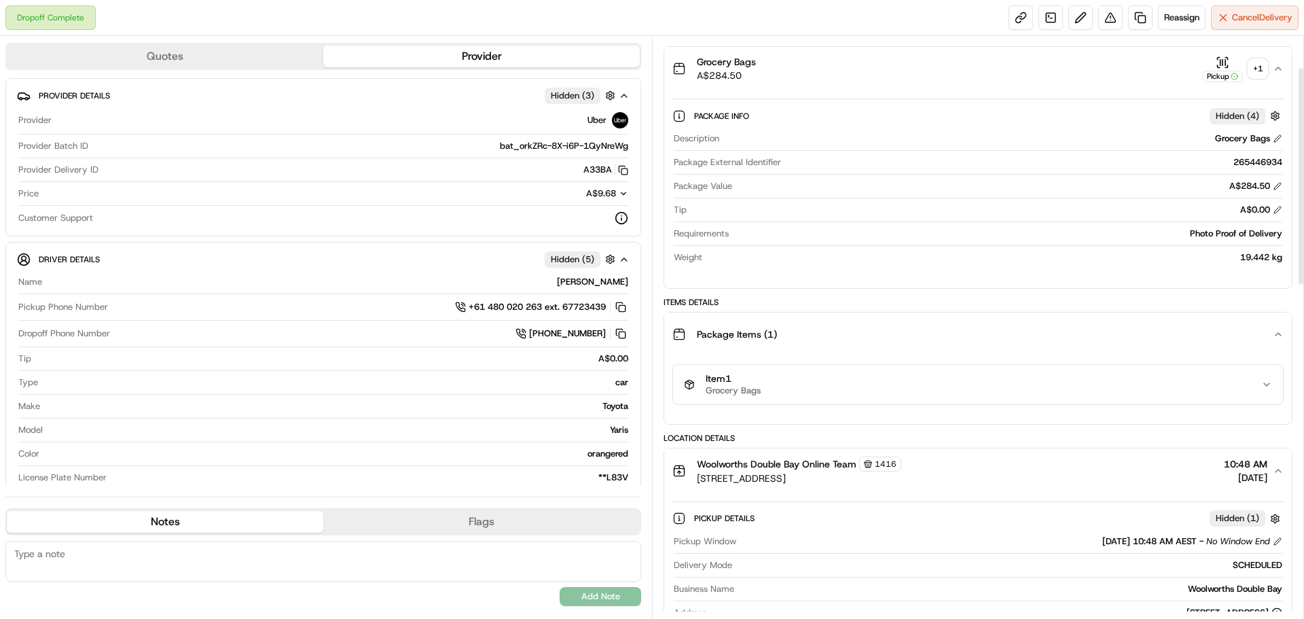
scroll to position [46, 0]
